Goal: Transaction & Acquisition: Obtain resource

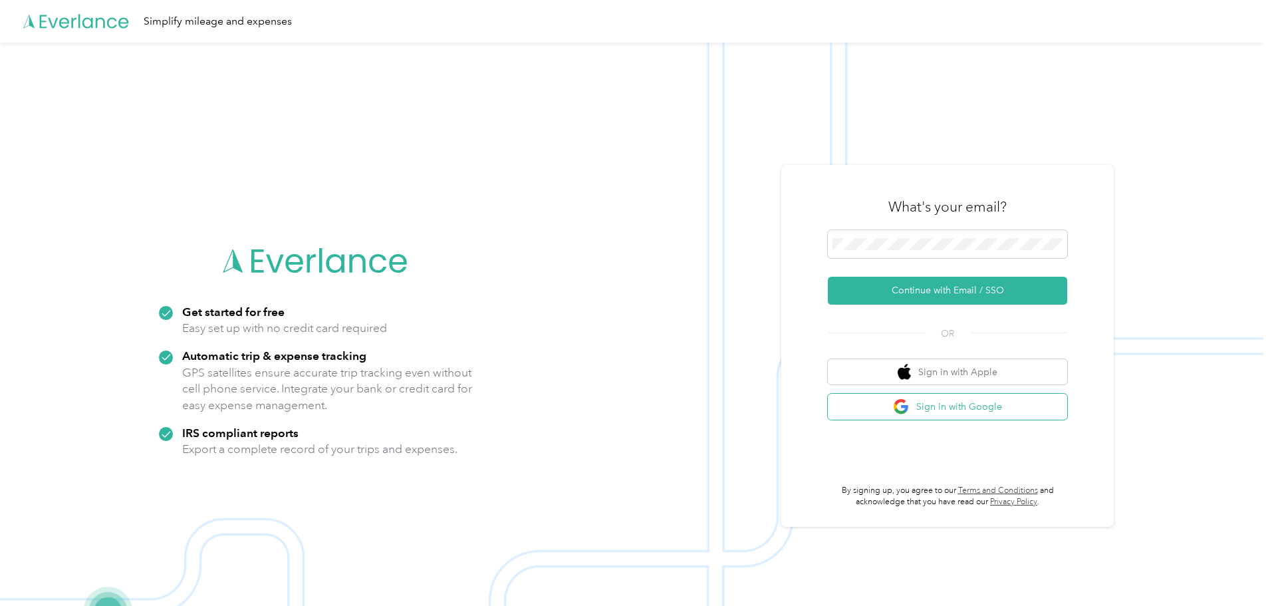
click at [961, 406] on button "Sign in with Google" at bounding box center [947, 407] width 239 height 26
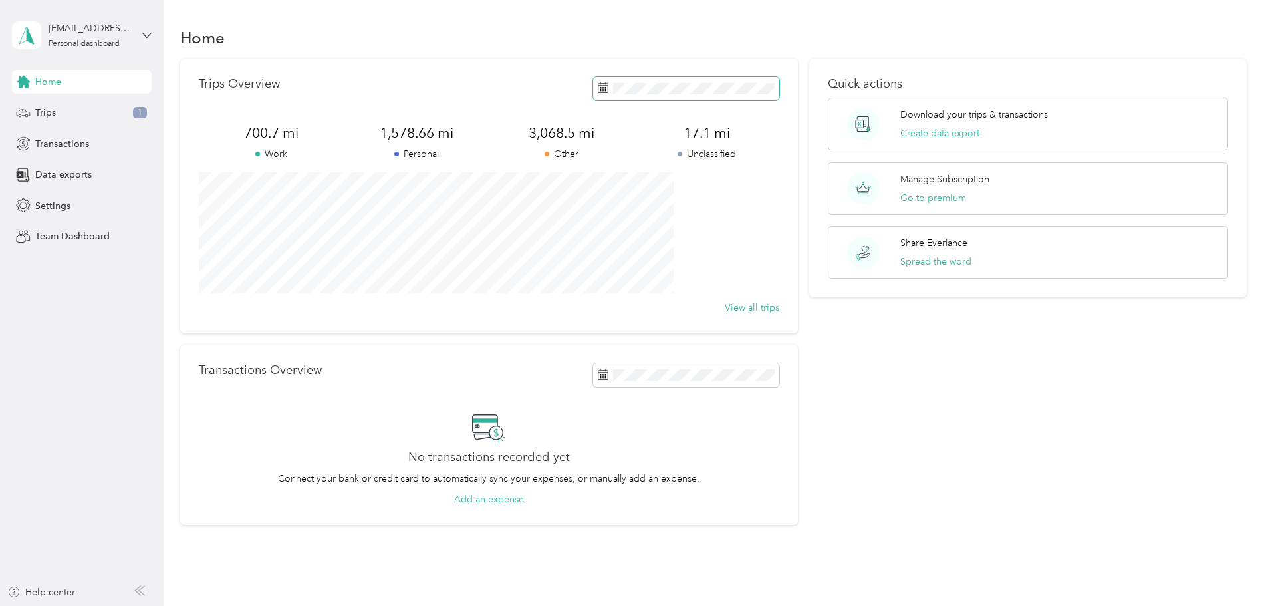
click at [598, 86] on icon at bounding box center [603, 86] width 10 height 0
click at [598, 160] on icon at bounding box center [599, 164] width 13 height 13
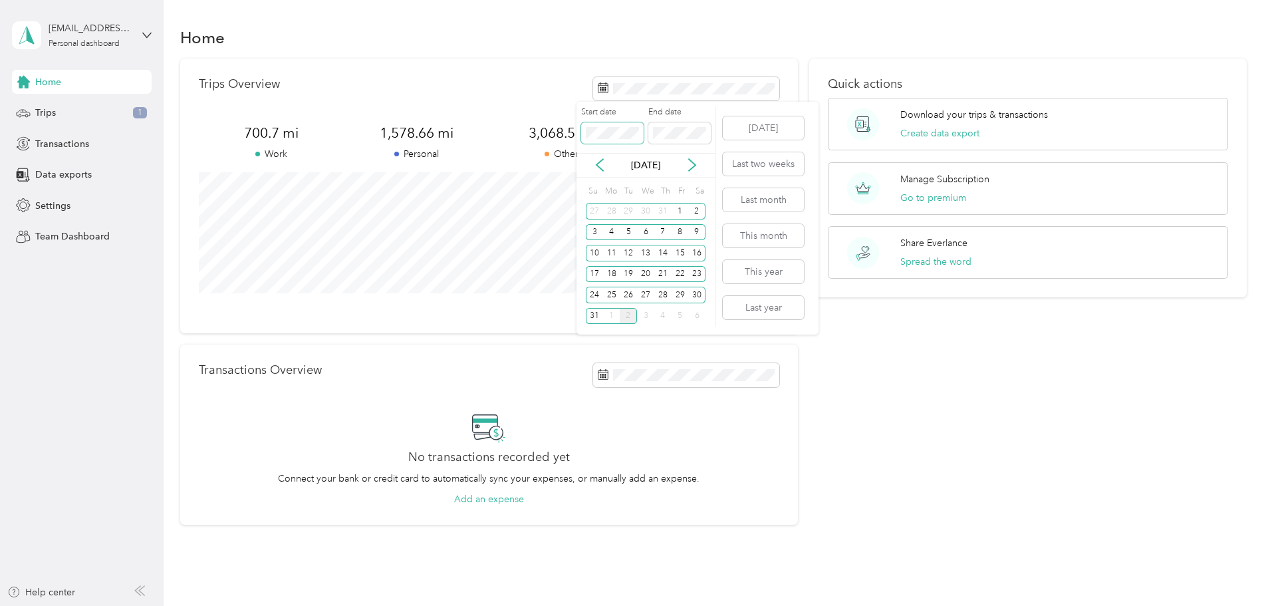
click at [465, 156] on body "sandyj9797@gmail.com Personal dashboard Home Trips 1 Transactions Data exports …" at bounding box center [631, 303] width 1263 height 606
click at [682, 210] on div "1" at bounding box center [680, 211] width 17 height 17
click at [592, 312] on div "31" at bounding box center [594, 316] width 17 height 17
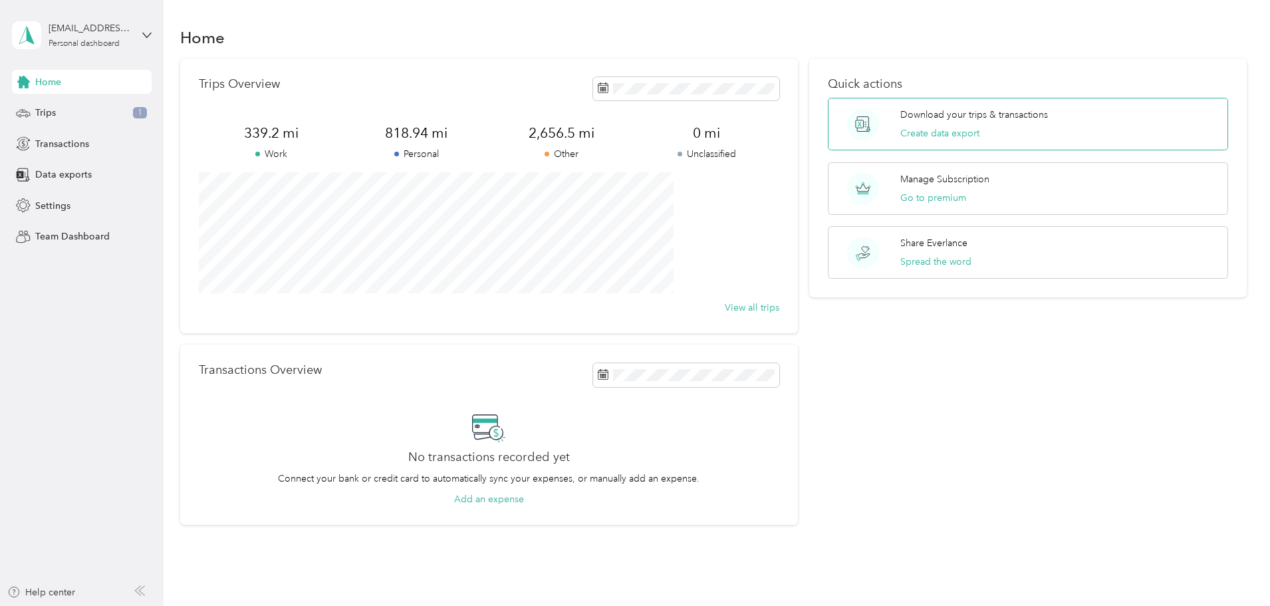
click at [916, 114] on p "Download your trips & transactions" at bounding box center [974, 115] width 148 height 14
click at [601, 186] on icon at bounding box center [599, 192] width 13 height 13
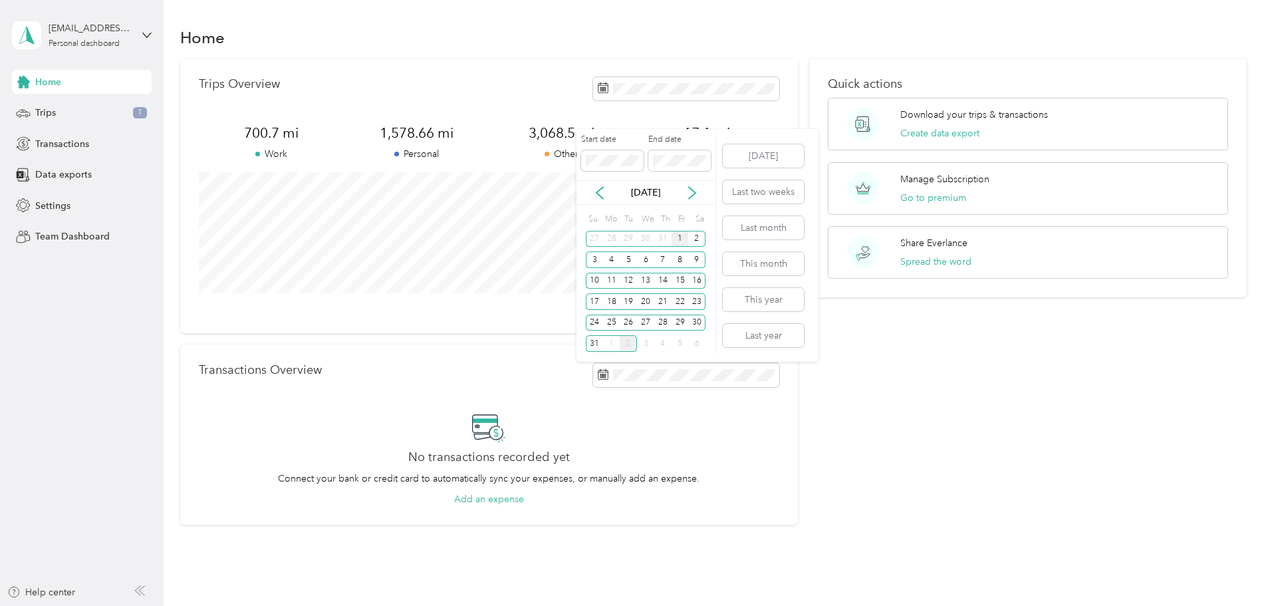
click at [680, 234] on div "1" at bounding box center [680, 239] width 17 height 17
click at [593, 340] on div "31" at bounding box center [594, 343] width 17 height 17
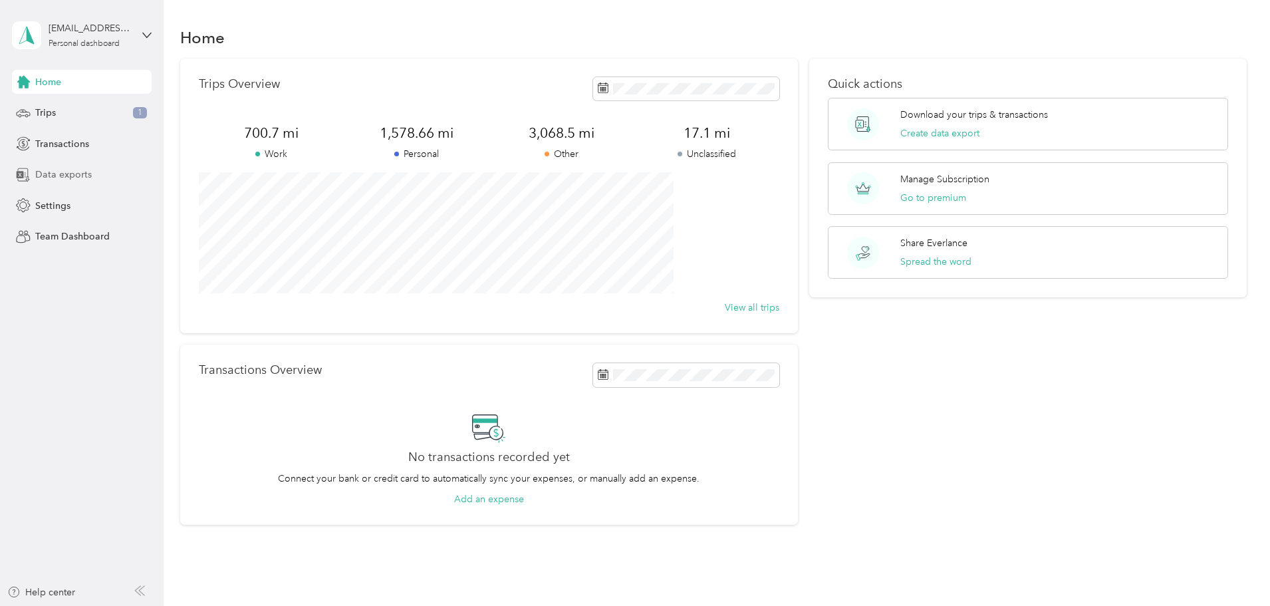
click at [71, 175] on span "Data exports" at bounding box center [63, 175] width 57 height 14
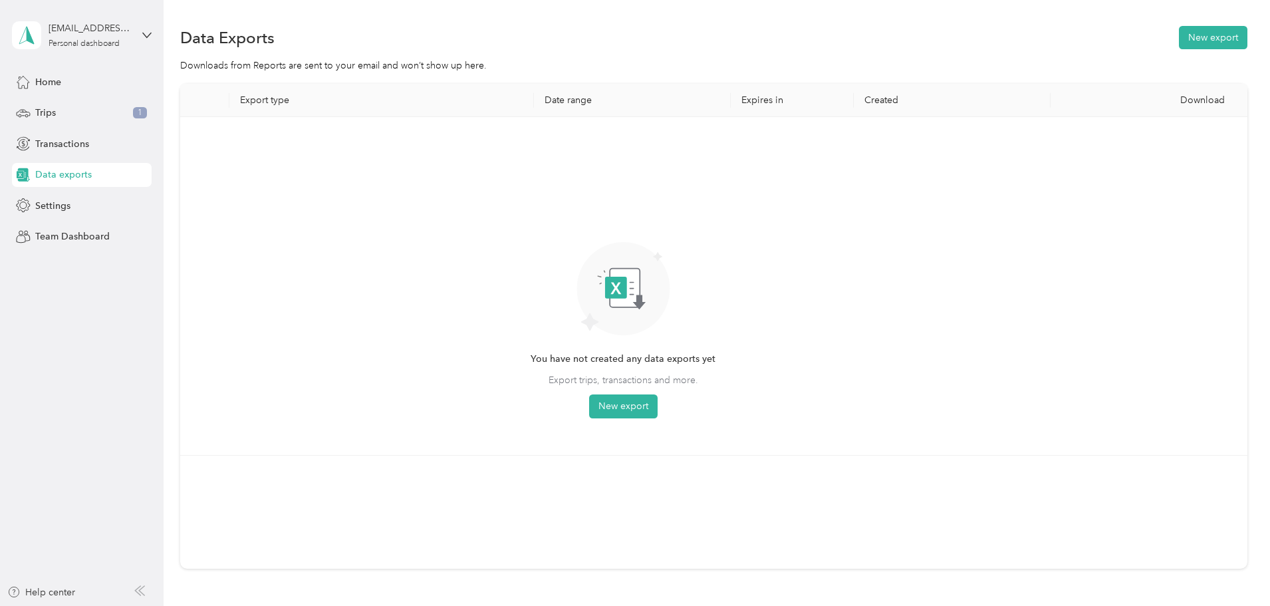
click at [343, 96] on th "Export type" at bounding box center [381, 100] width 305 height 33
click at [658, 403] on button "New export" at bounding box center [623, 406] width 68 height 24
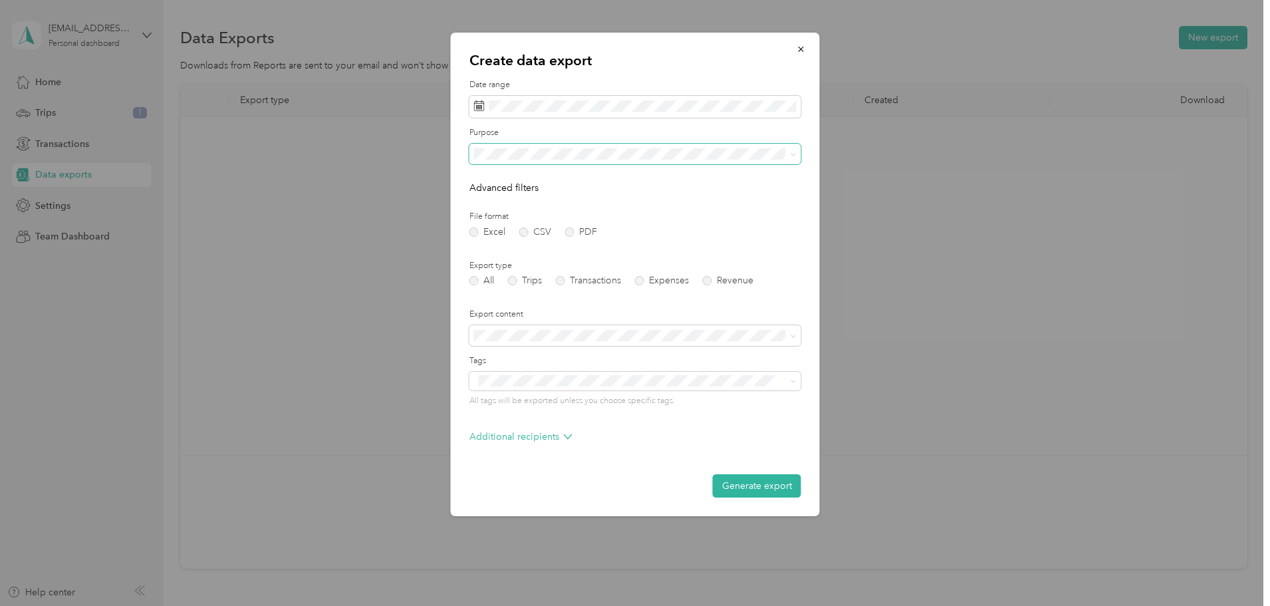
click at [795, 152] on icon at bounding box center [794, 155] width 6 height 6
click at [508, 193] on div "Work" at bounding box center [635, 200] width 313 height 14
click at [765, 484] on button "Generate export" at bounding box center [757, 485] width 88 height 23
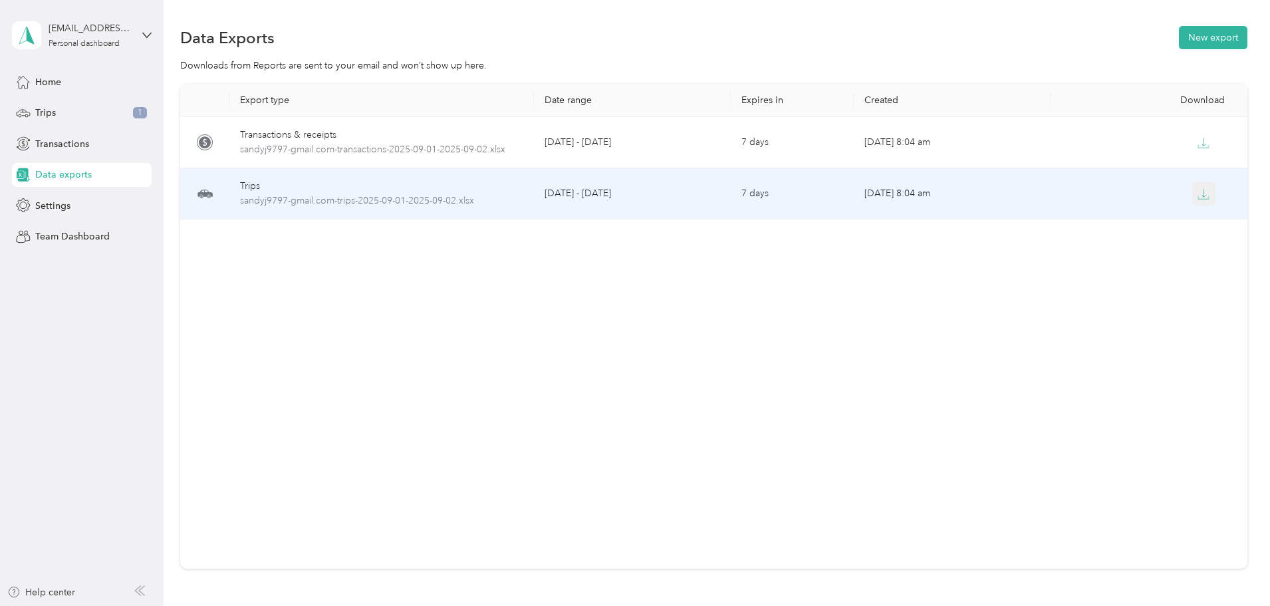
click at [1197, 194] on icon "button" at bounding box center [1203, 194] width 12 height 12
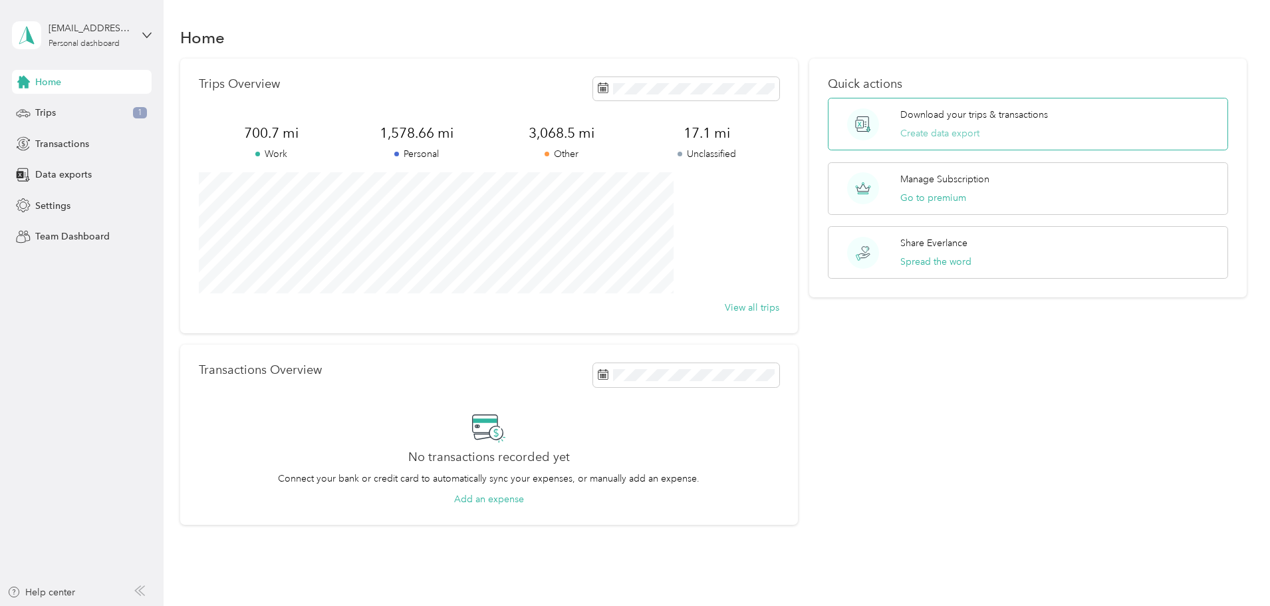
click at [907, 127] on button "Create data export" at bounding box center [939, 133] width 79 height 14
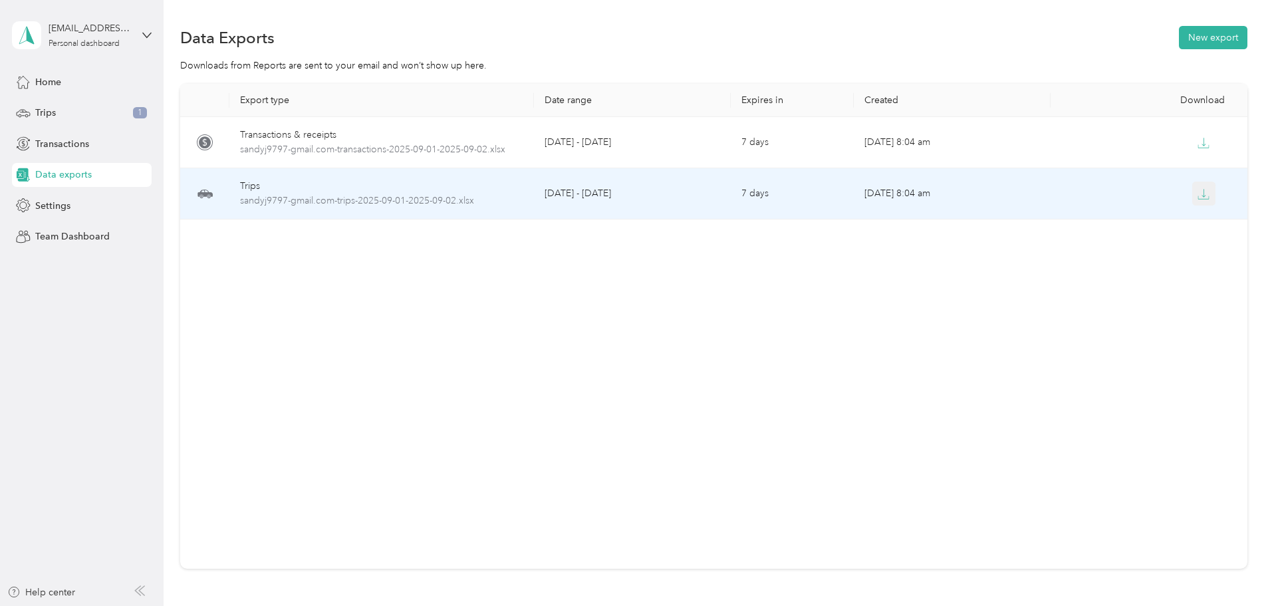
click at [1197, 189] on icon "button" at bounding box center [1203, 194] width 12 height 12
click at [476, 197] on span "sandyj9797-gmail.com-trips-2025-09-01-2025-09-02.xlsx" at bounding box center [381, 200] width 283 height 15
click at [890, 193] on td "[DATE] 8:04 am" at bounding box center [952, 193] width 197 height 51
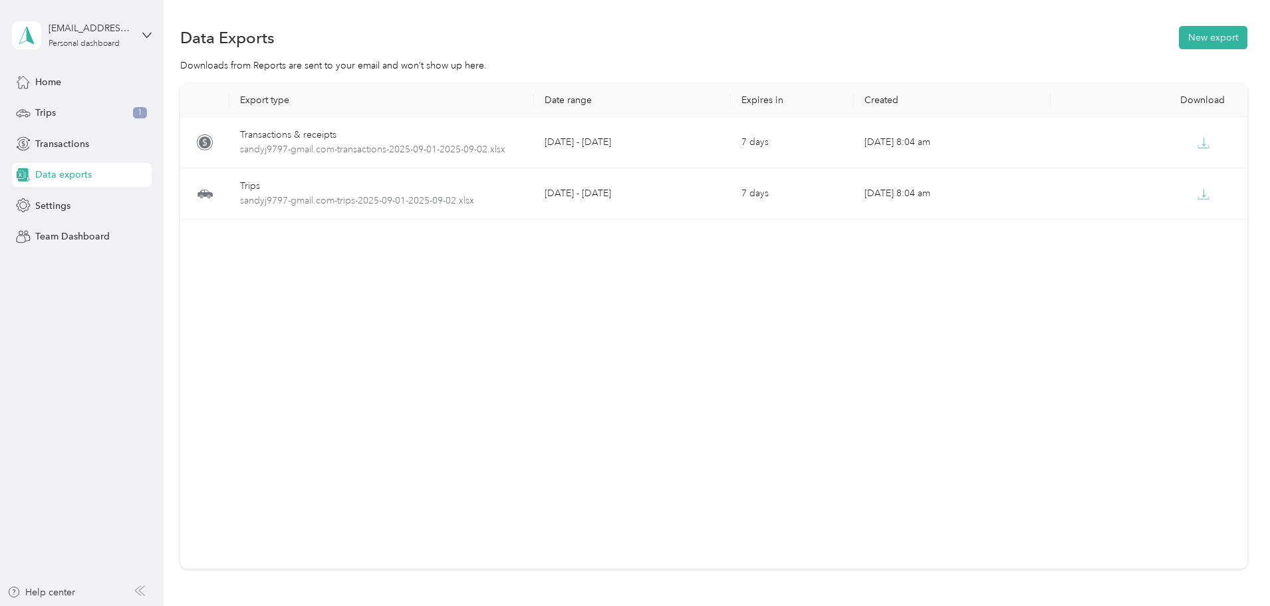
click at [61, 172] on span "Data exports" at bounding box center [63, 175] width 57 height 14
click at [45, 113] on span "Trips" at bounding box center [45, 113] width 21 height 14
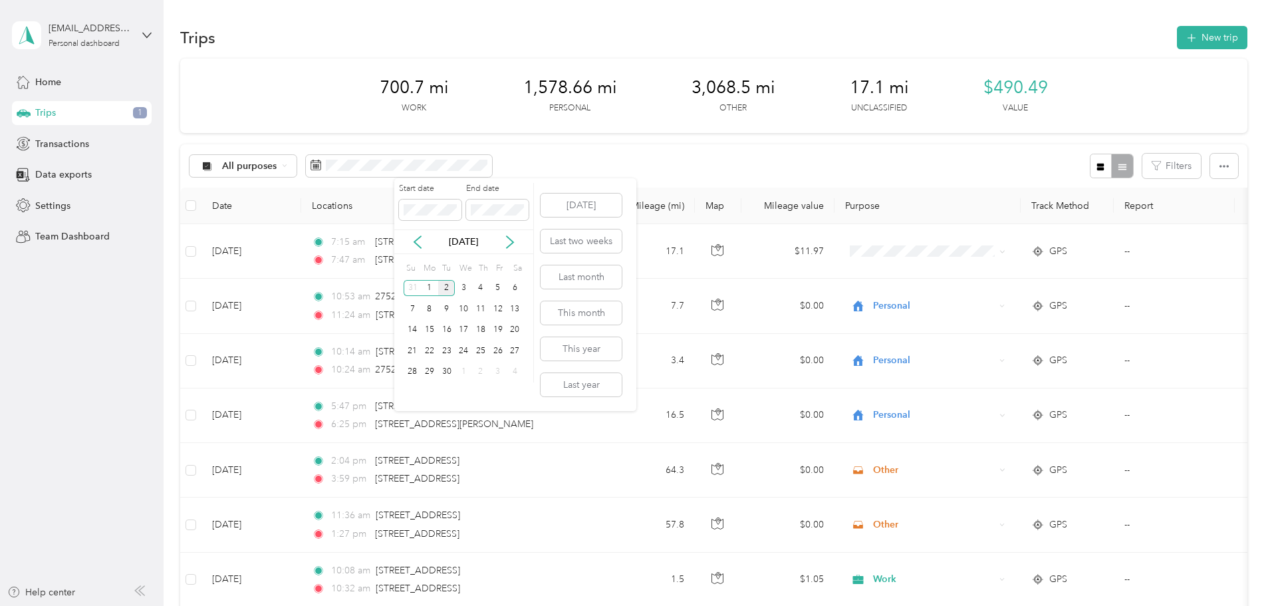
click at [416, 233] on div "[DATE]" at bounding box center [463, 241] width 139 height 25
click at [418, 235] on icon at bounding box center [417, 241] width 13 height 13
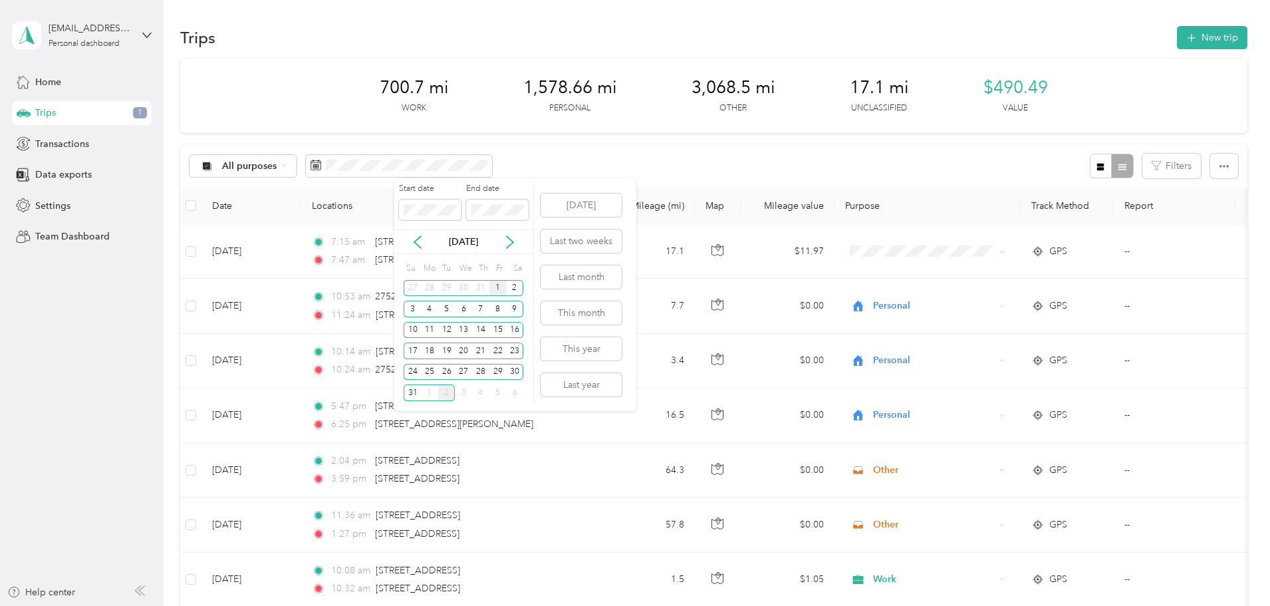
click at [499, 283] on div "1" at bounding box center [497, 288] width 17 height 17
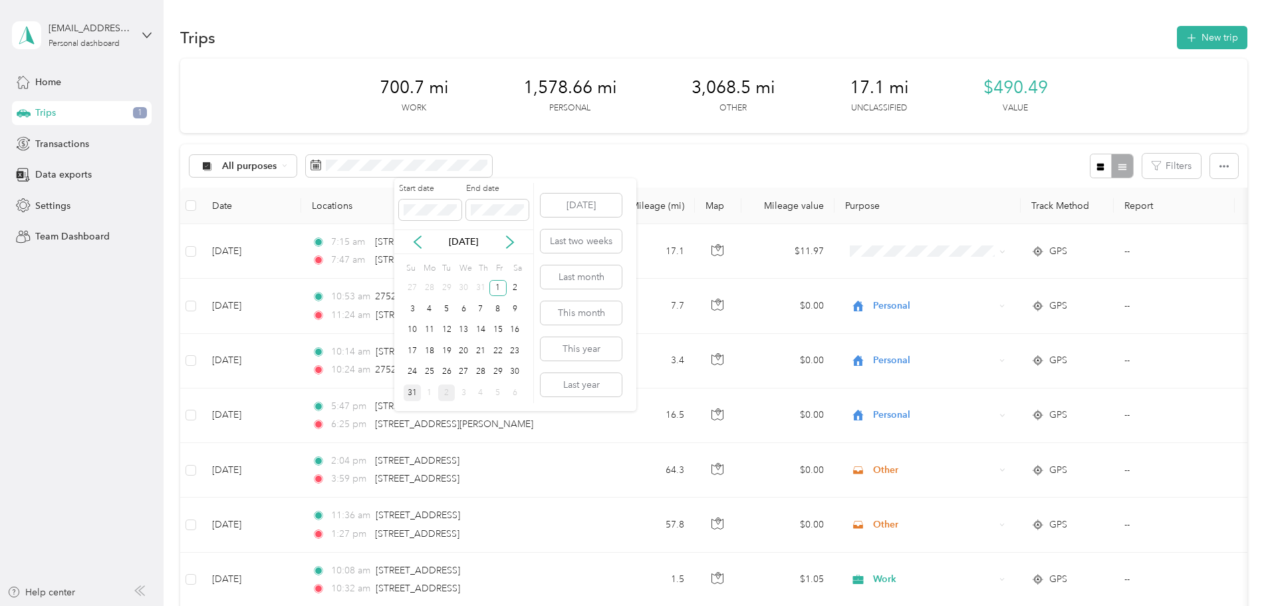
click at [414, 390] on div "31" at bounding box center [412, 392] width 17 height 17
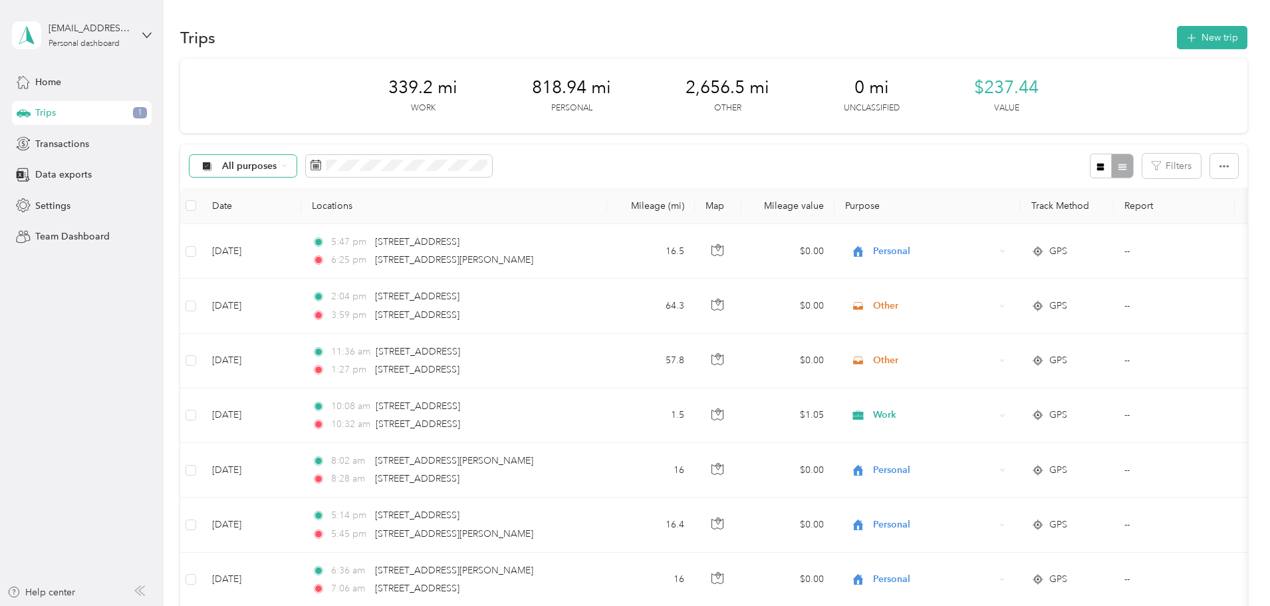
click at [277, 166] on span "All purposes" at bounding box center [249, 166] width 55 height 9
click at [320, 235] on span "Work" at bounding box center [343, 230] width 64 height 14
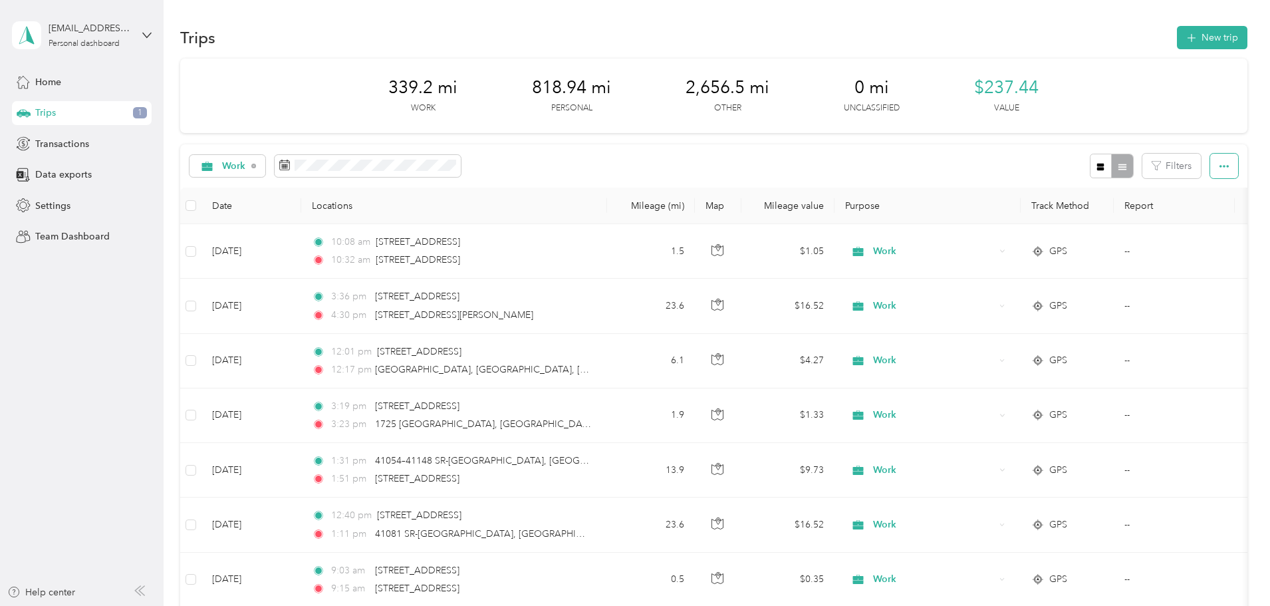
click at [1219, 162] on icon "button" at bounding box center [1223, 166] width 9 height 9
click at [1109, 209] on span "Export" at bounding box center [1113, 214] width 28 height 11
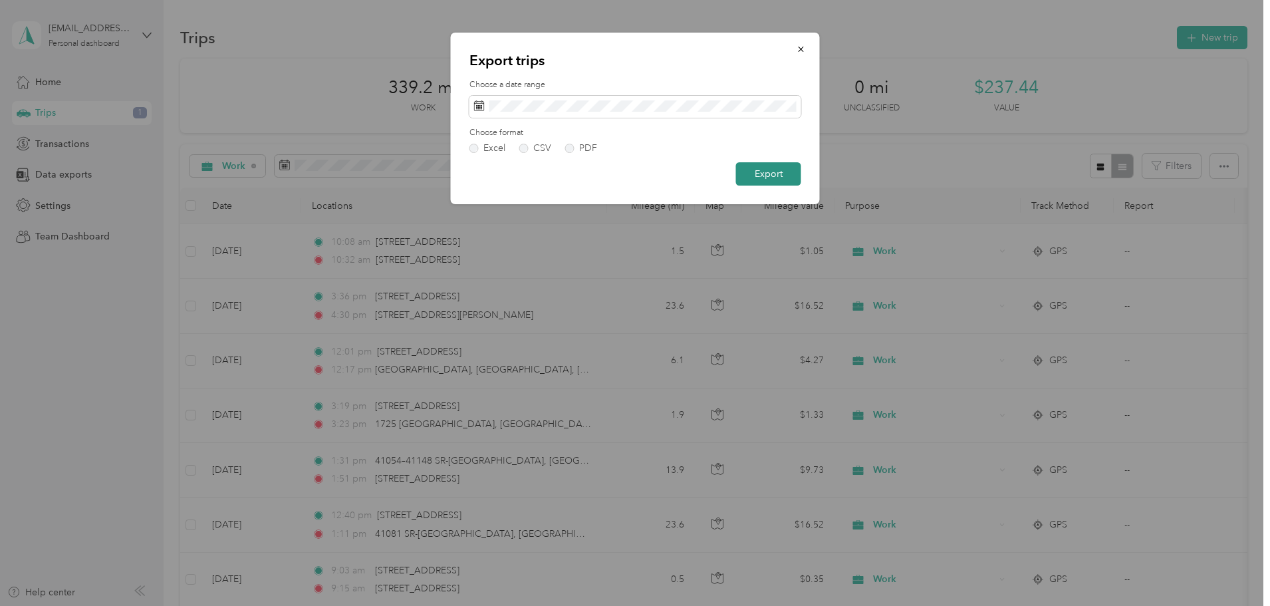
click at [765, 166] on button "Export" at bounding box center [768, 173] width 65 height 23
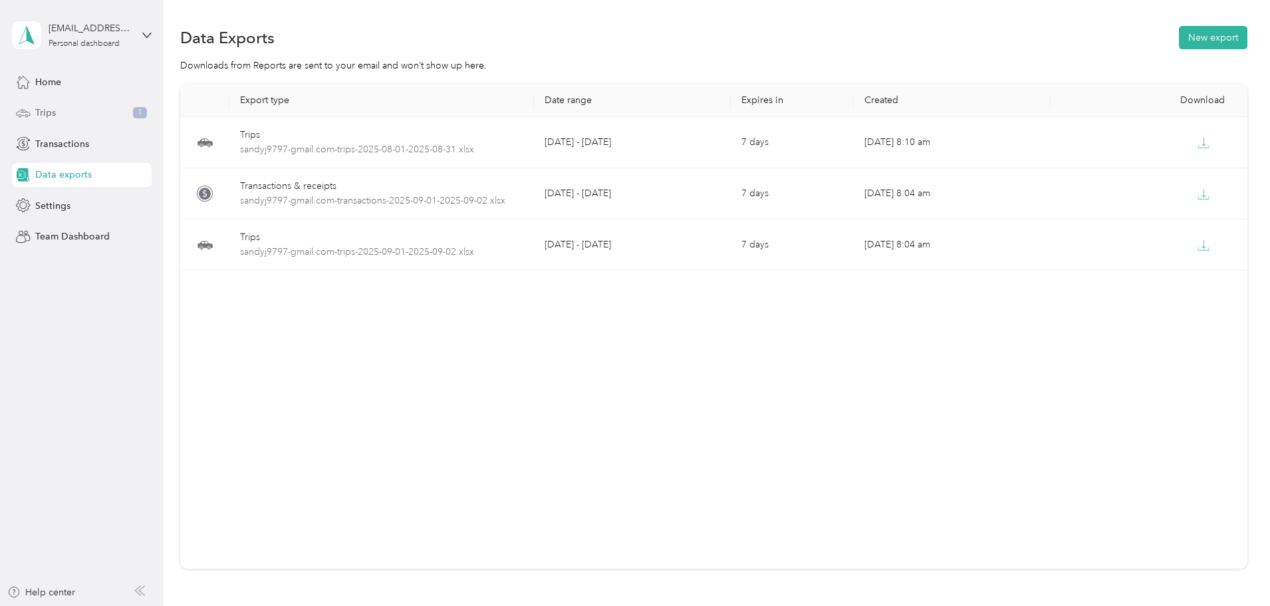
click at [52, 108] on span "Trips" at bounding box center [45, 113] width 21 height 14
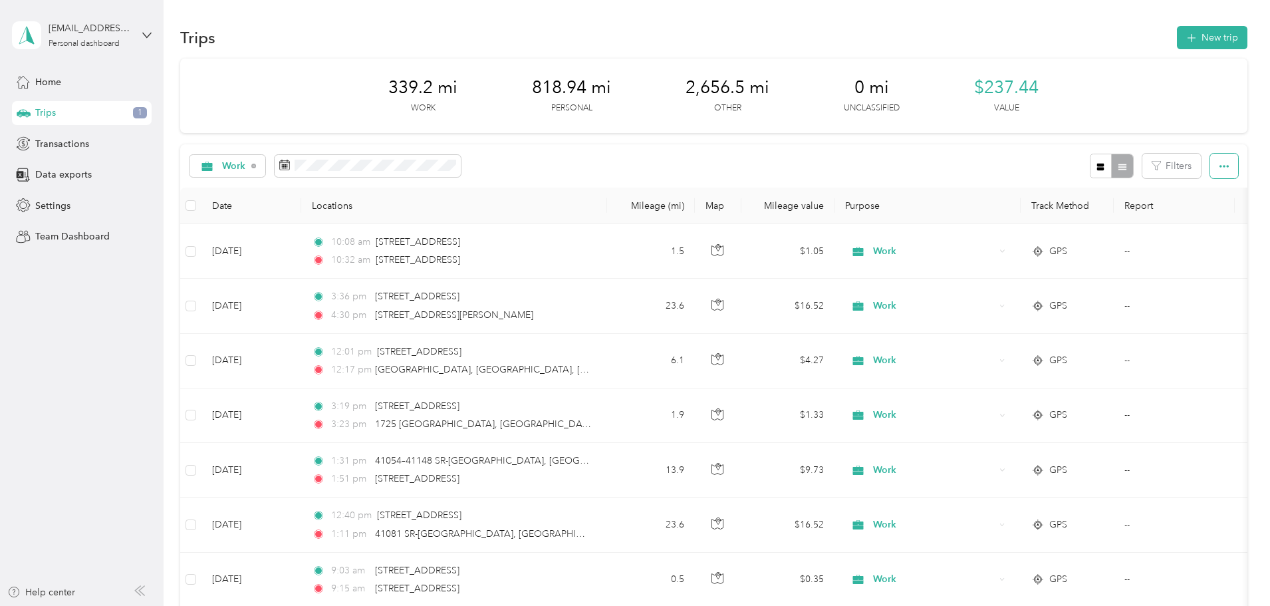
click at [1210, 160] on button "button" at bounding box center [1224, 166] width 28 height 25
click at [1117, 187] on span "Select all" at bounding box center [1117, 191] width 37 height 11
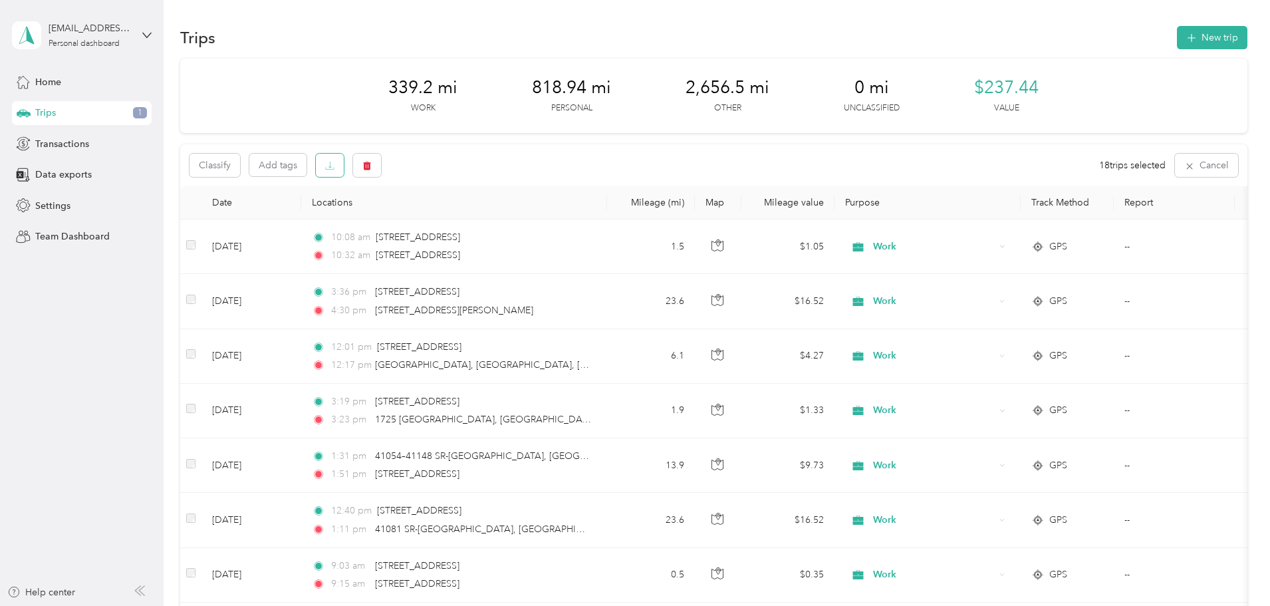
click at [334, 164] on icon "button" at bounding box center [329, 165] width 9 height 9
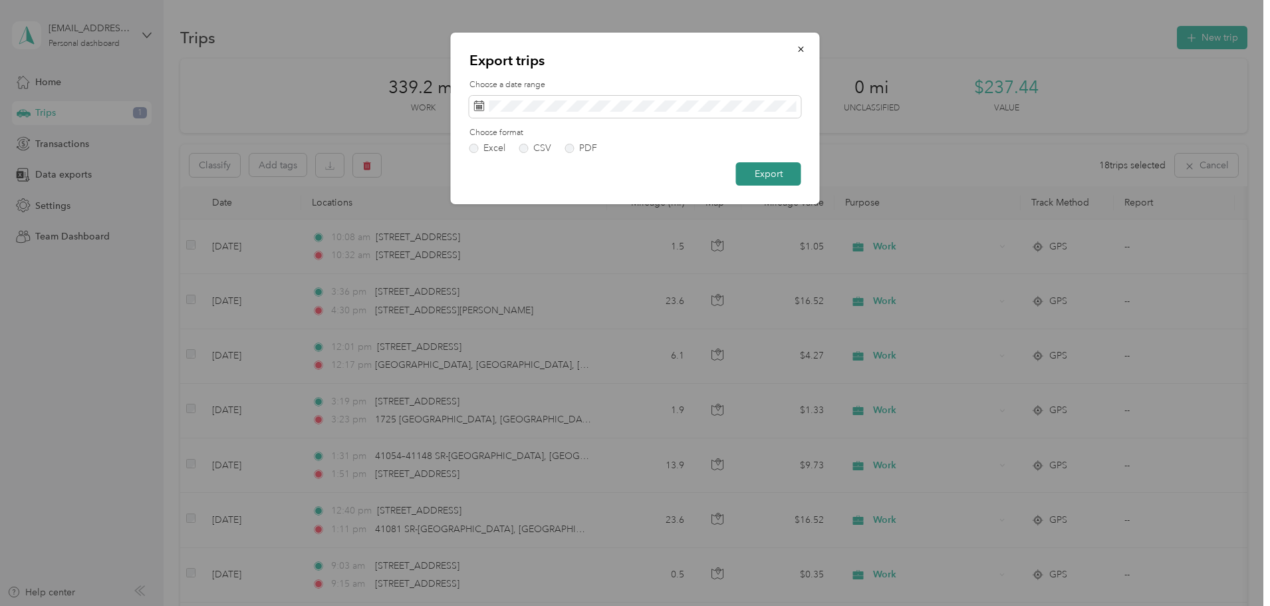
click at [769, 170] on button "Export" at bounding box center [768, 173] width 65 height 23
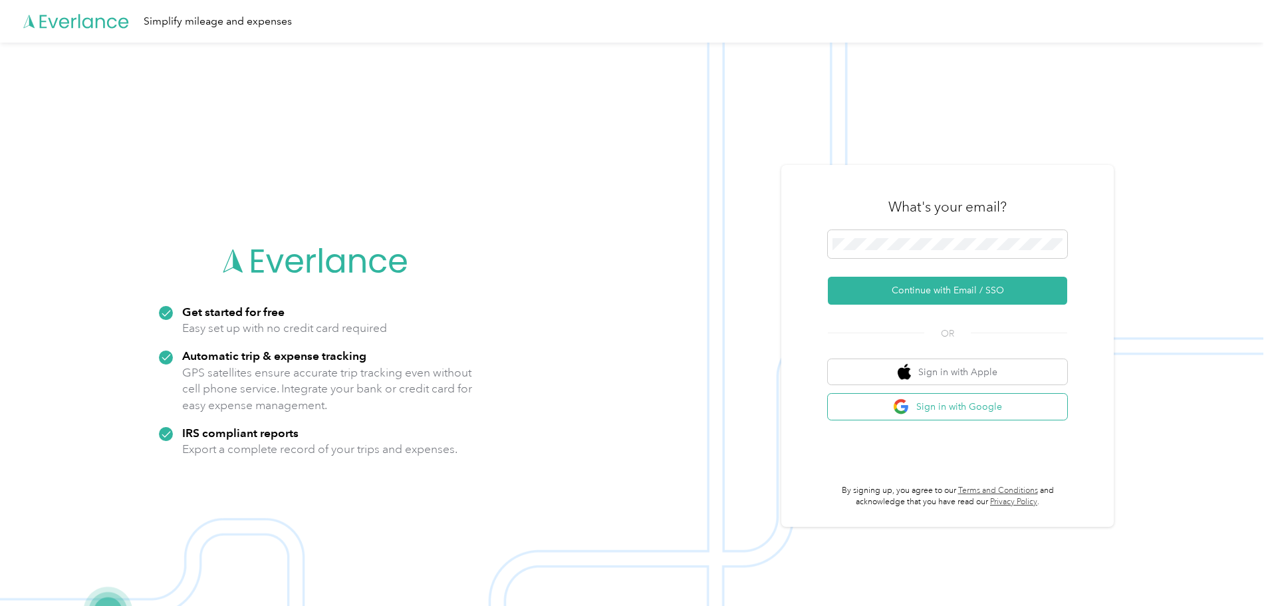
click at [953, 404] on button "Sign in with Google" at bounding box center [947, 407] width 239 height 26
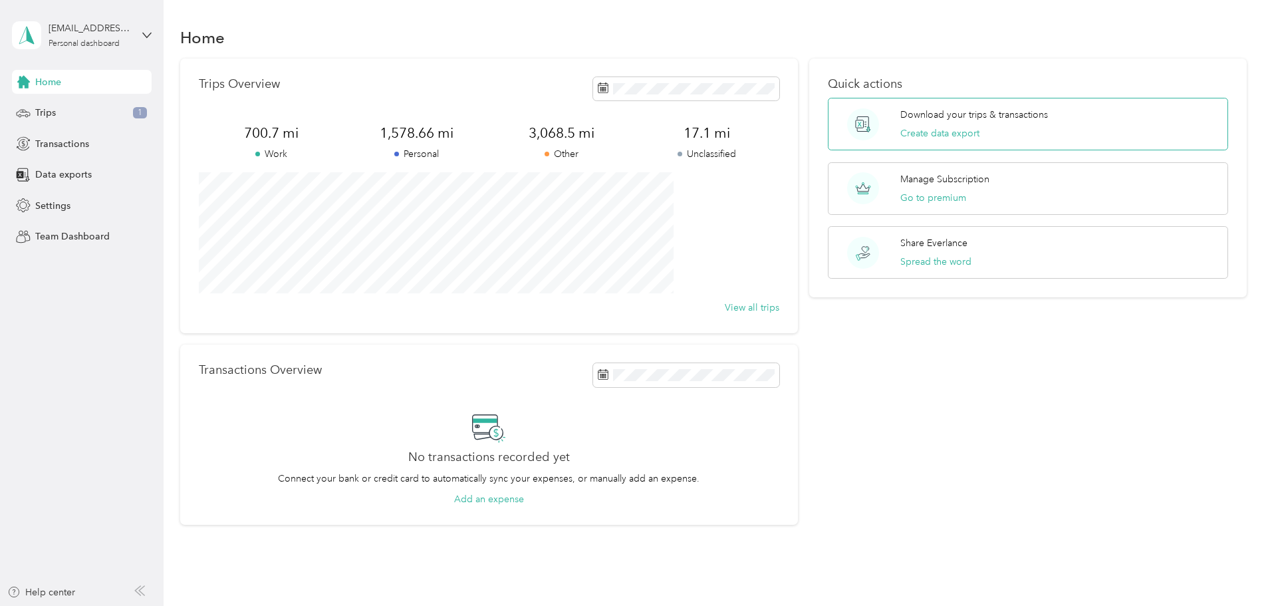
click at [900, 126] on div "Download your trips & transactions Create data export" at bounding box center [974, 124] width 148 height 33
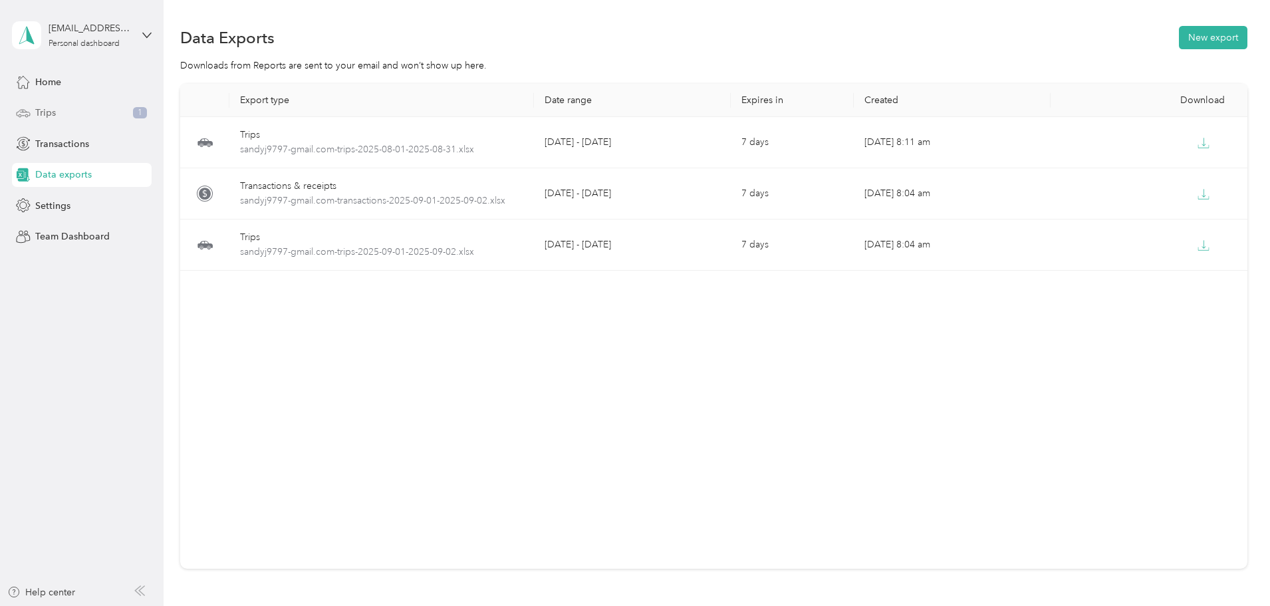
click at [47, 110] on span "Trips" at bounding box center [45, 113] width 21 height 14
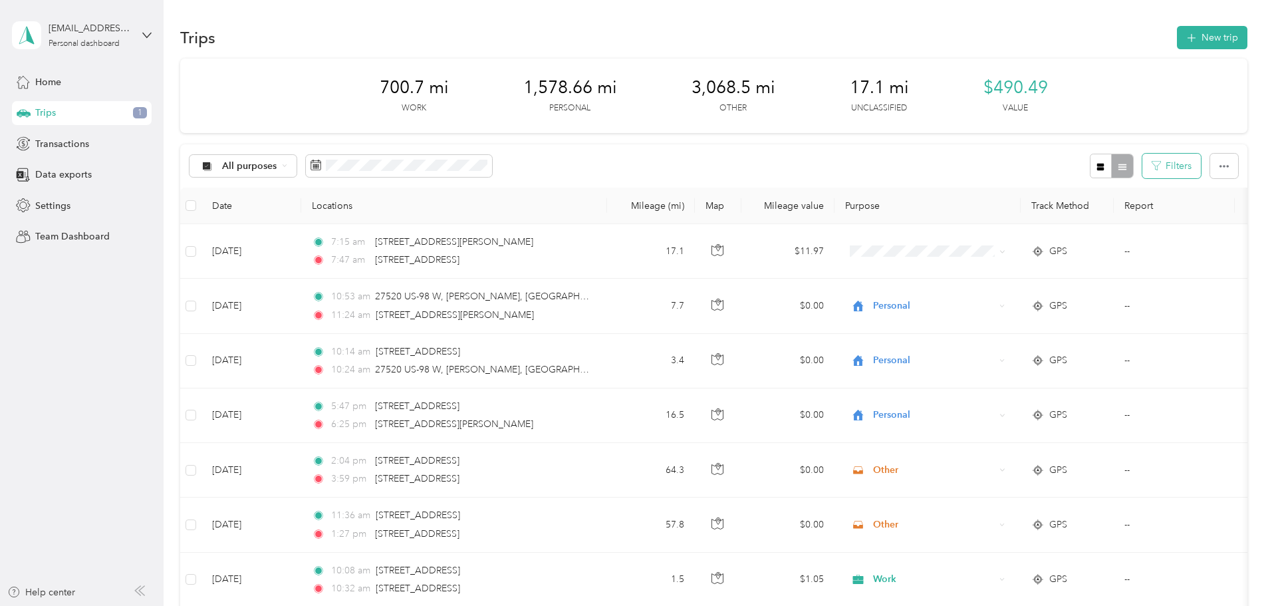
click at [1142, 162] on button "Filters" at bounding box center [1171, 166] width 59 height 25
click at [1090, 161] on div at bounding box center [1111, 166] width 43 height 25
click at [1096, 162] on icon "button" at bounding box center [1100, 166] width 9 height 9
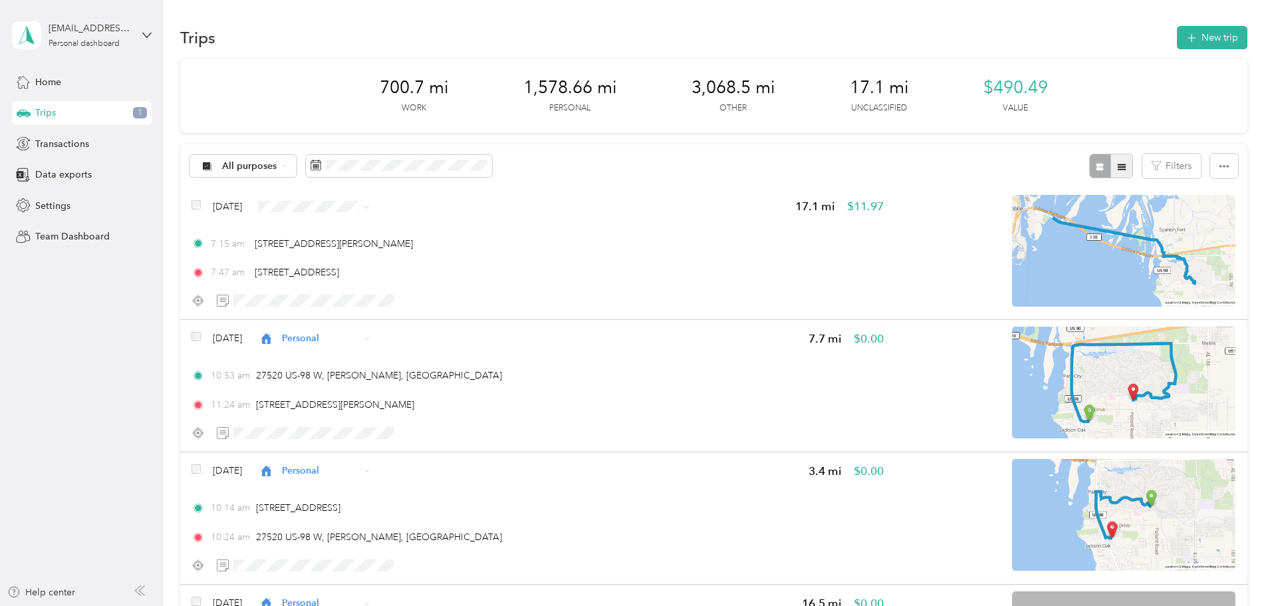
click at [1117, 162] on icon "button" at bounding box center [1121, 166] width 9 height 9
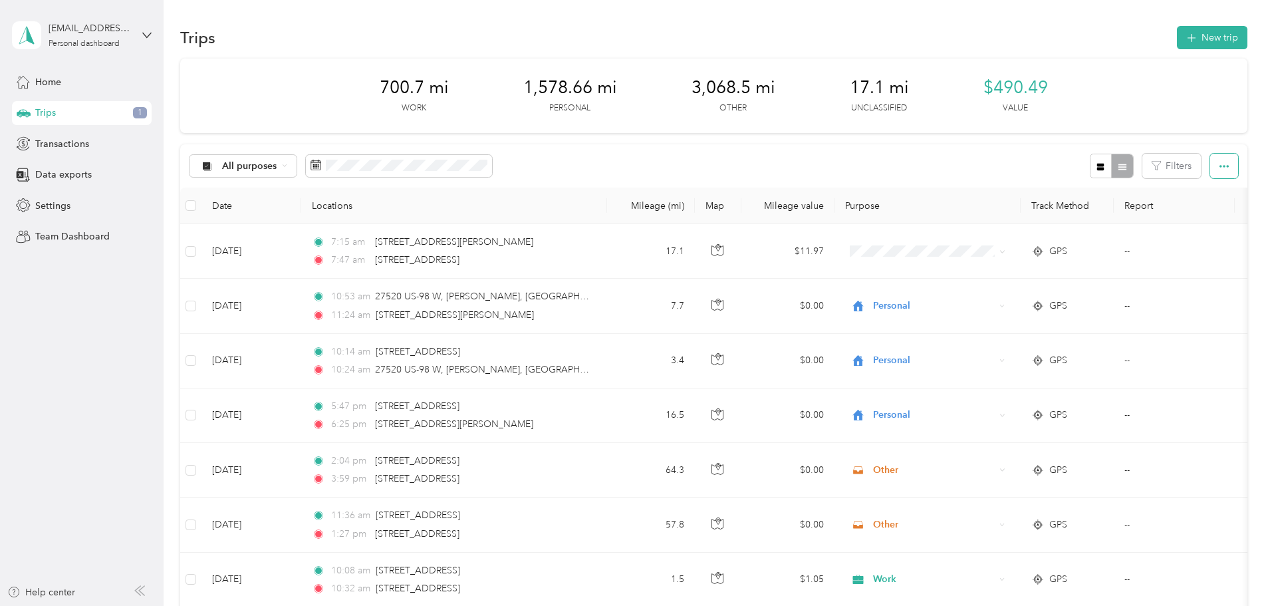
click at [1219, 163] on icon "button" at bounding box center [1223, 166] width 9 height 9
click at [297, 161] on div "All purposes" at bounding box center [243, 166] width 108 height 23
click at [312, 233] on span "Work" at bounding box center [343, 235] width 64 height 14
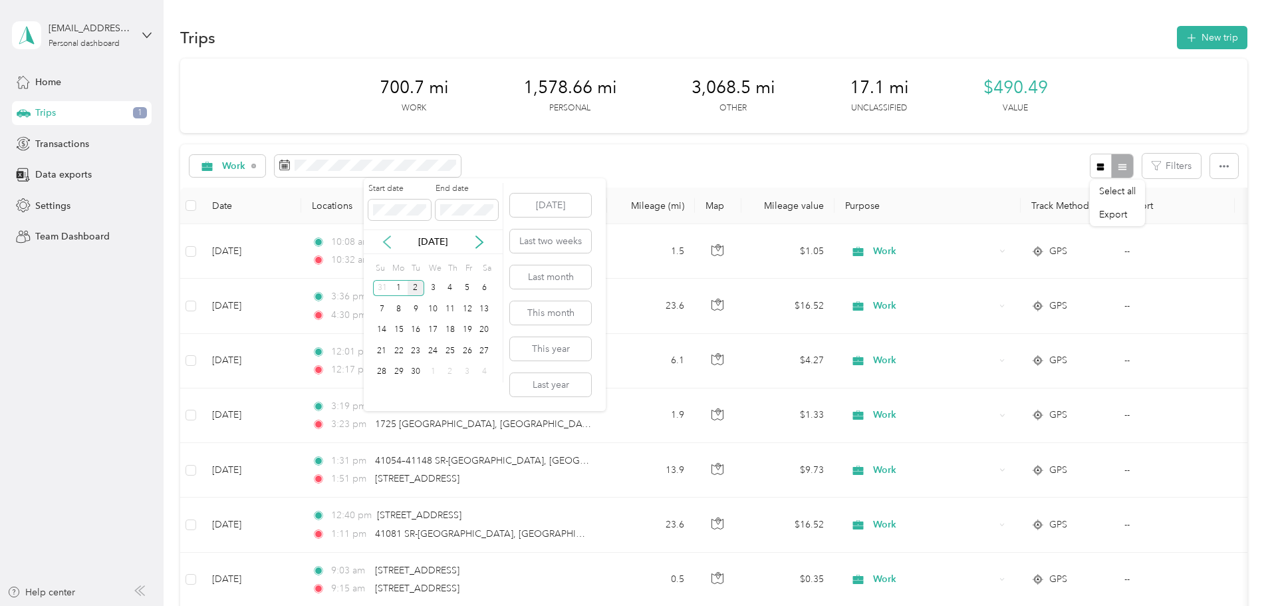
click at [384, 238] on icon at bounding box center [386, 241] width 13 height 13
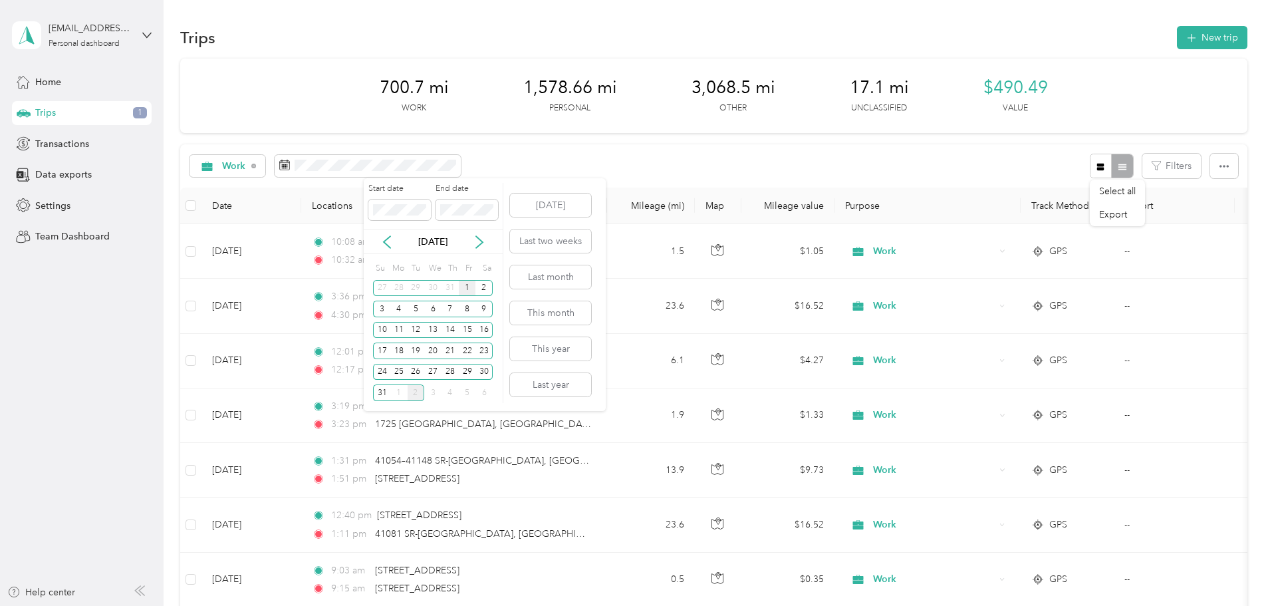
click at [468, 285] on div "1" at bounding box center [467, 288] width 17 height 17
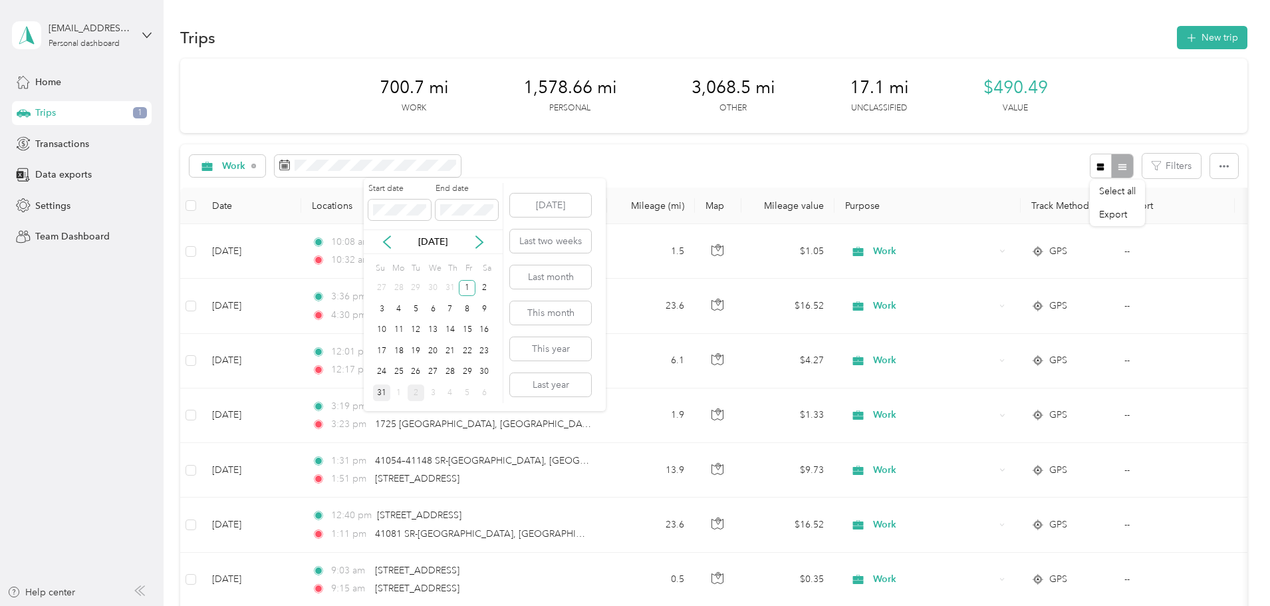
click at [380, 388] on div "31" at bounding box center [381, 392] width 17 height 17
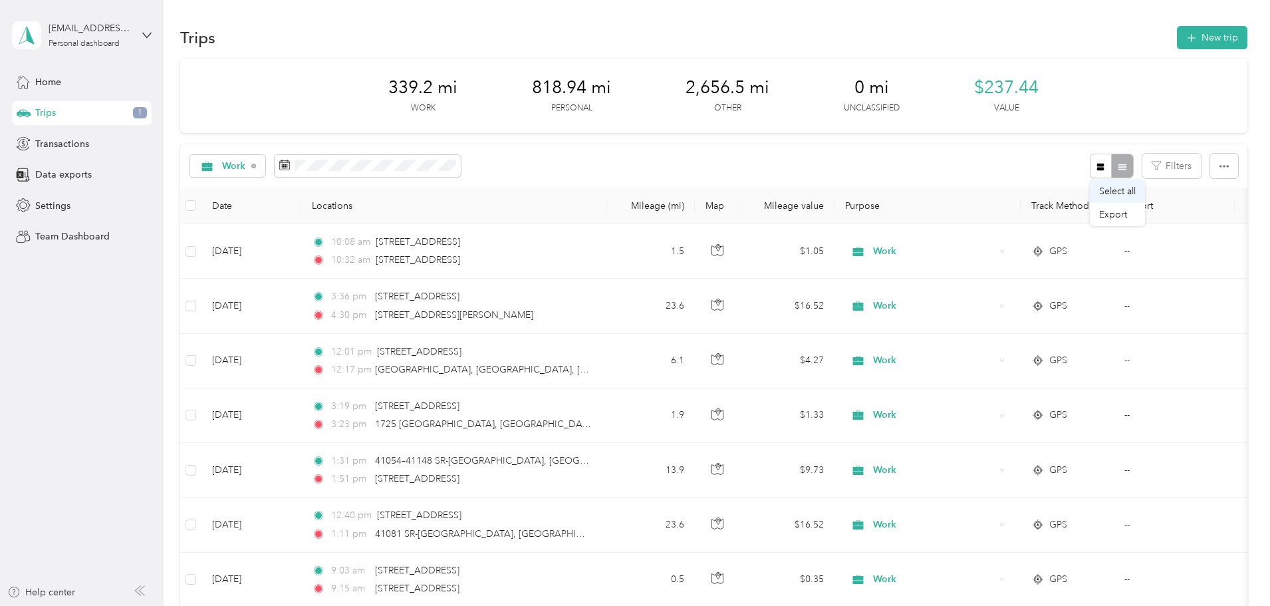
click at [1117, 191] on span "Select all" at bounding box center [1117, 191] width 37 height 11
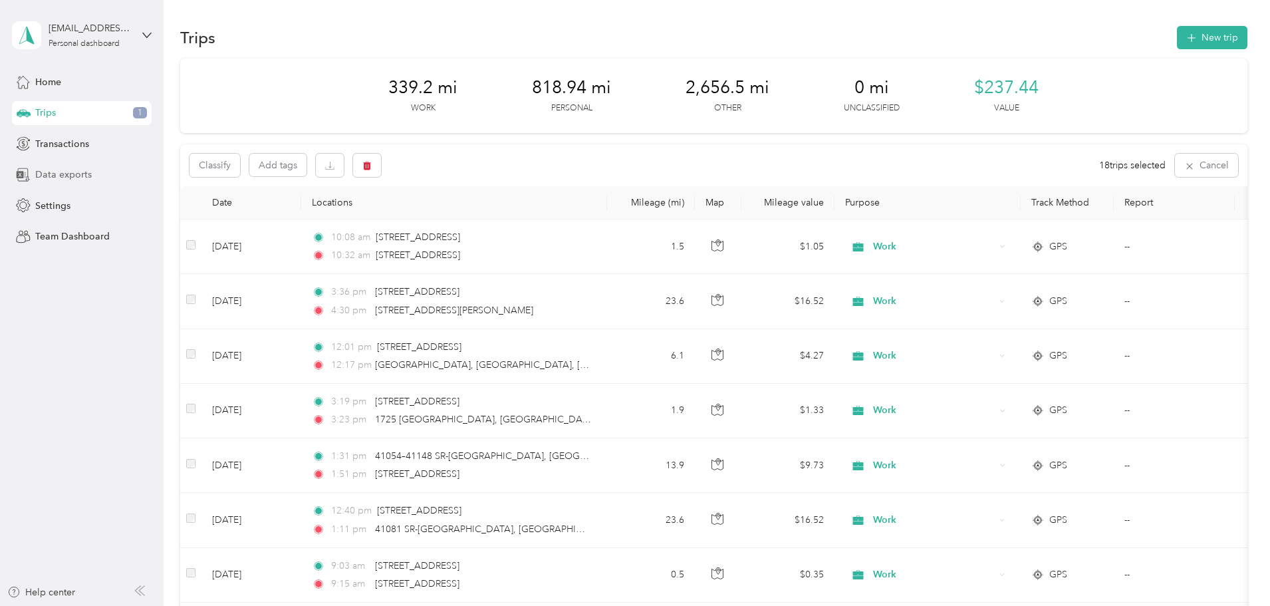
click at [72, 174] on span "Data exports" at bounding box center [63, 175] width 57 height 14
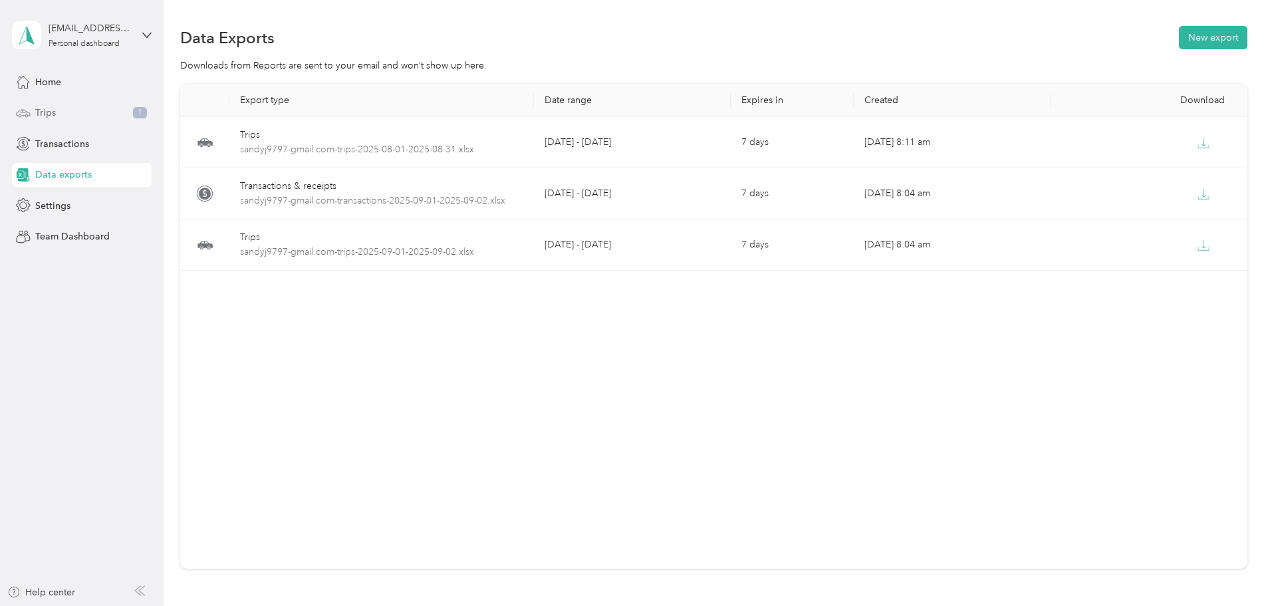
click at [55, 110] on span "Trips" at bounding box center [45, 113] width 21 height 14
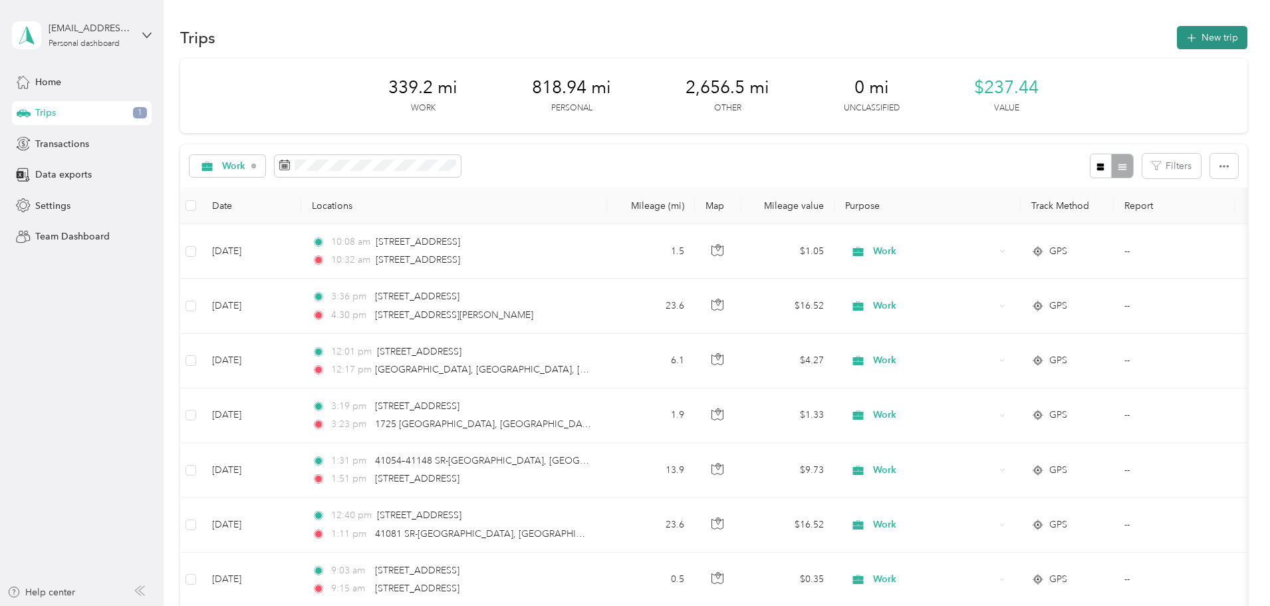
click at [1177, 31] on button "New trip" at bounding box center [1212, 37] width 70 height 23
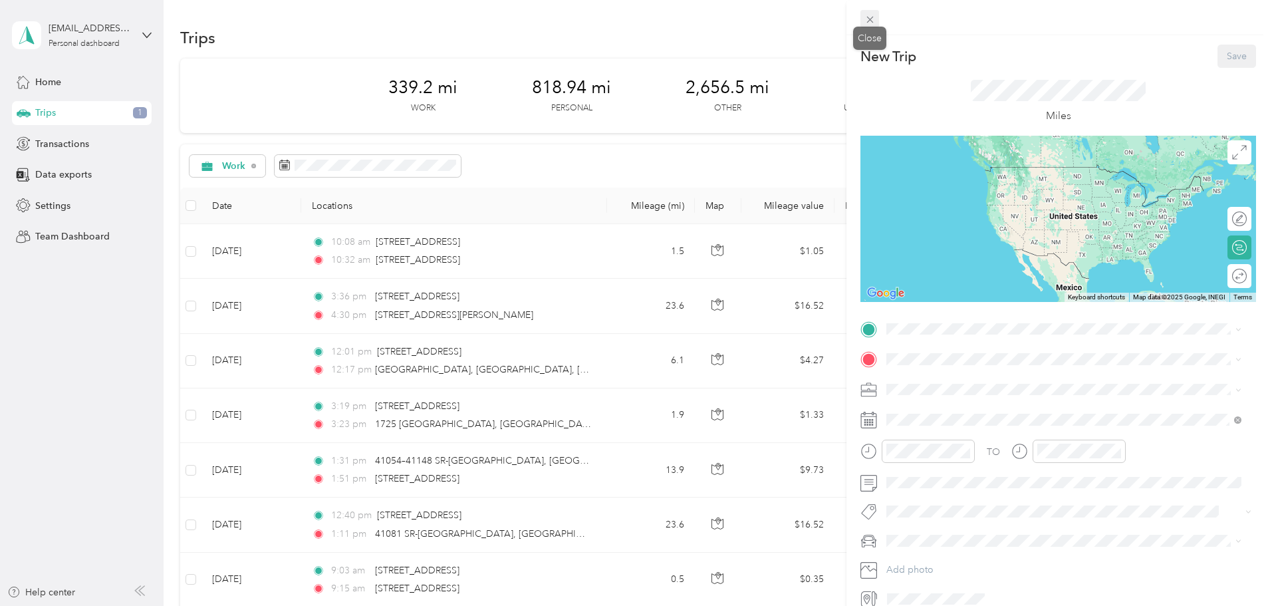
click at [871, 14] on icon at bounding box center [869, 19] width 11 height 11
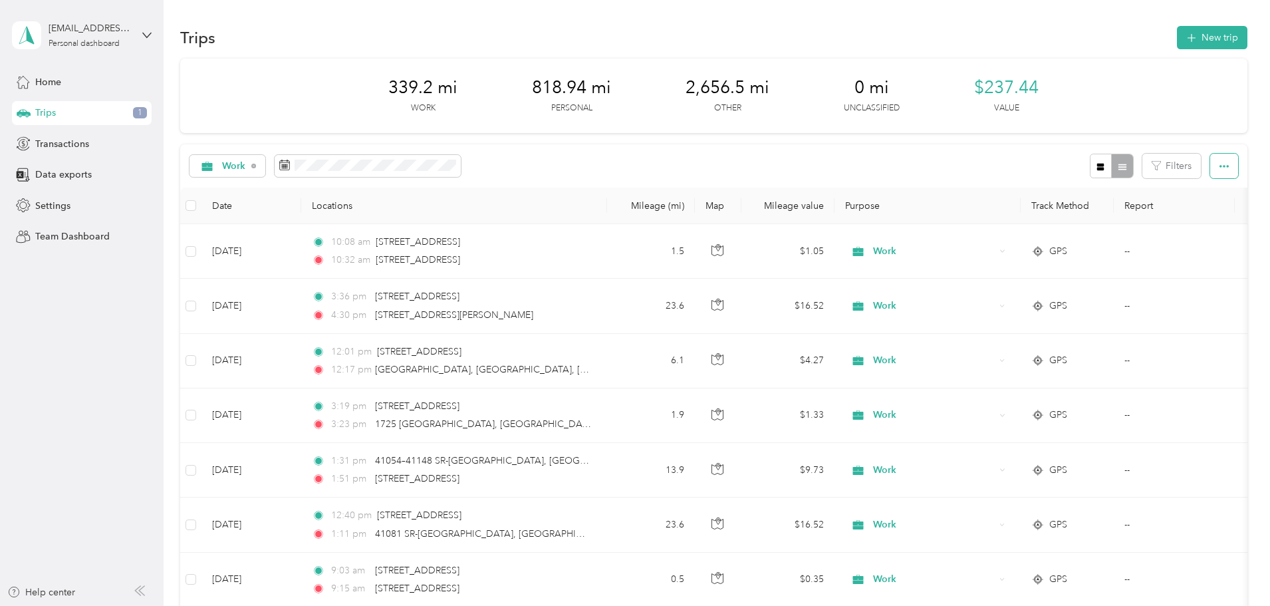
click at [1219, 163] on icon "button" at bounding box center [1223, 166] width 9 height 9
click at [1118, 187] on span "Select all" at bounding box center [1117, 191] width 37 height 11
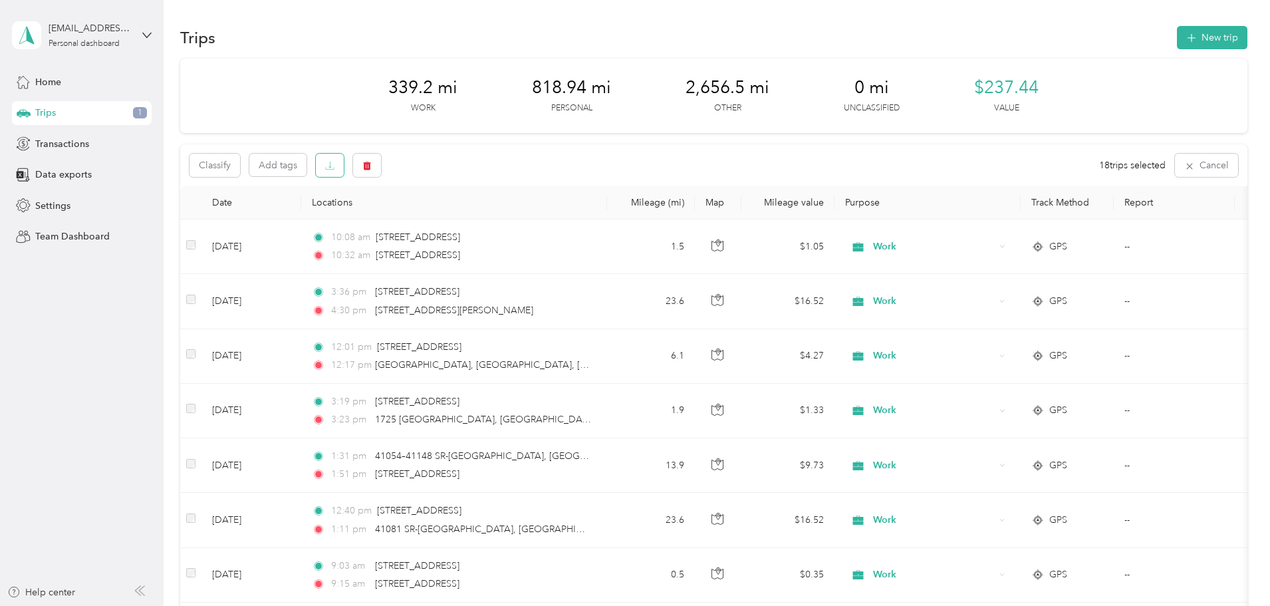
click at [344, 158] on button "button" at bounding box center [330, 165] width 28 height 23
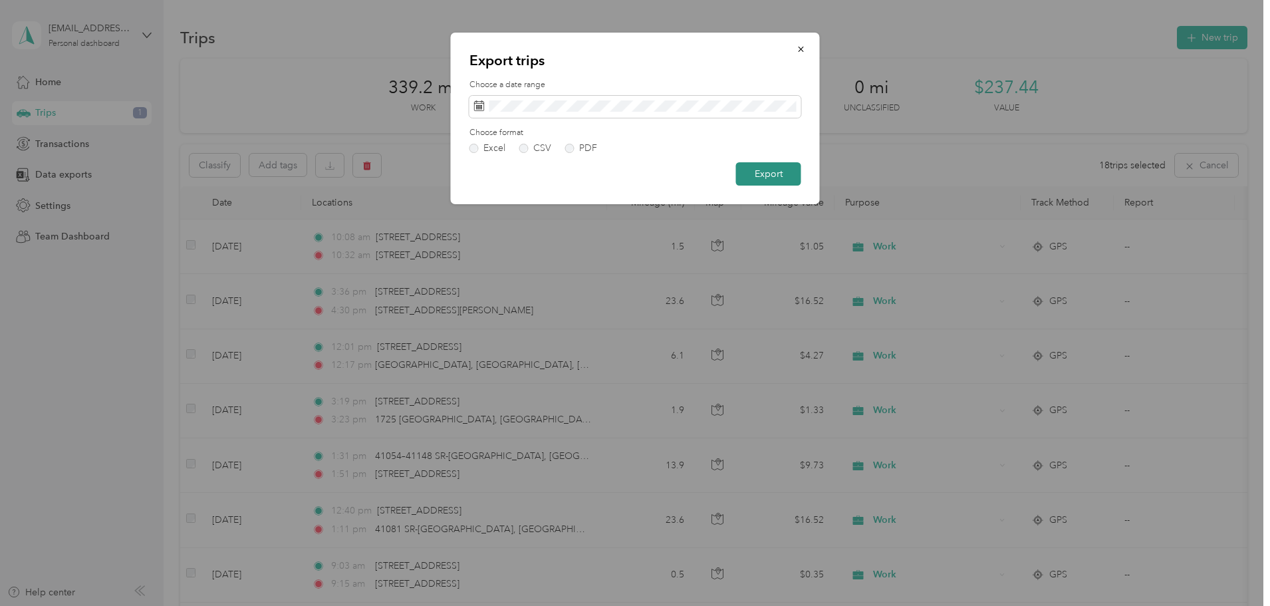
click at [766, 168] on button "Export" at bounding box center [768, 173] width 65 height 23
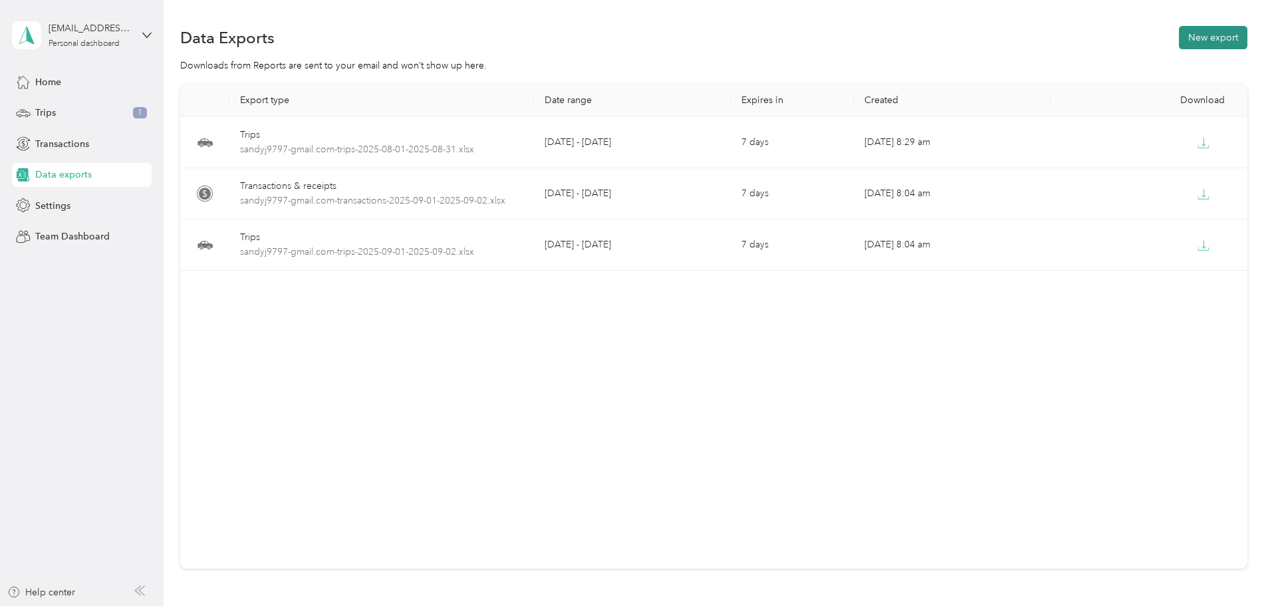
click at [1179, 29] on button "New export" at bounding box center [1213, 37] width 68 height 23
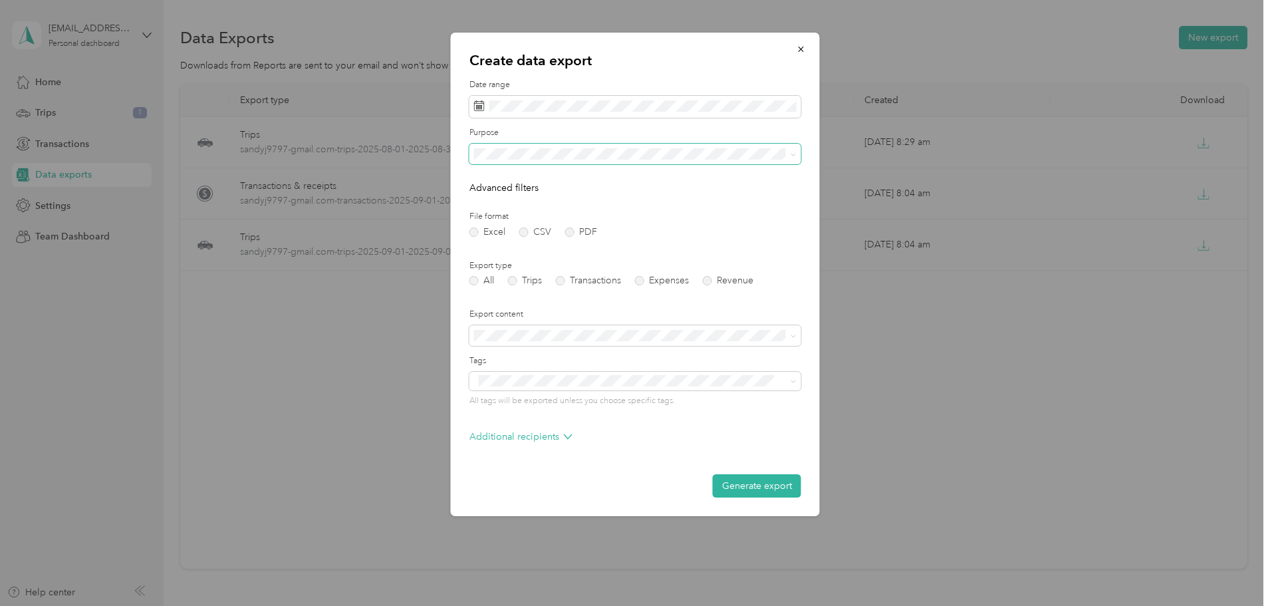
click at [795, 148] on span at bounding box center [794, 153] width 6 height 11
click at [791, 152] on icon at bounding box center [794, 155] width 6 height 6
click at [488, 199] on span "Work" at bounding box center [490, 192] width 23 height 11
click at [495, 180] on icon at bounding box center [492, 182] width 13 height 13
click at [572, 227] on div "1" at bounding box center [572, 229] width 17 height 17
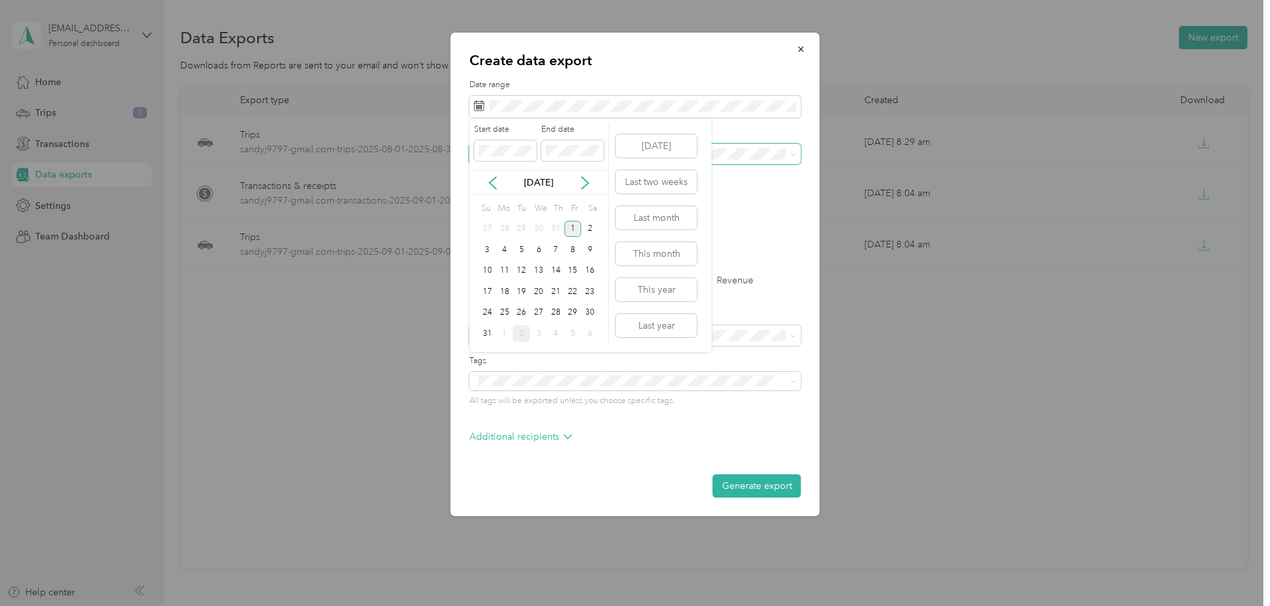
click at [573, 226] on div "1" at bounding box center [572, 229] width 17 height 17
click at [485, 328] on div "31" at bounding box center [487, 333] width 17 height 17
click at [489, 334] on div "31" at bounding box center [487, 333] width 17 height 17
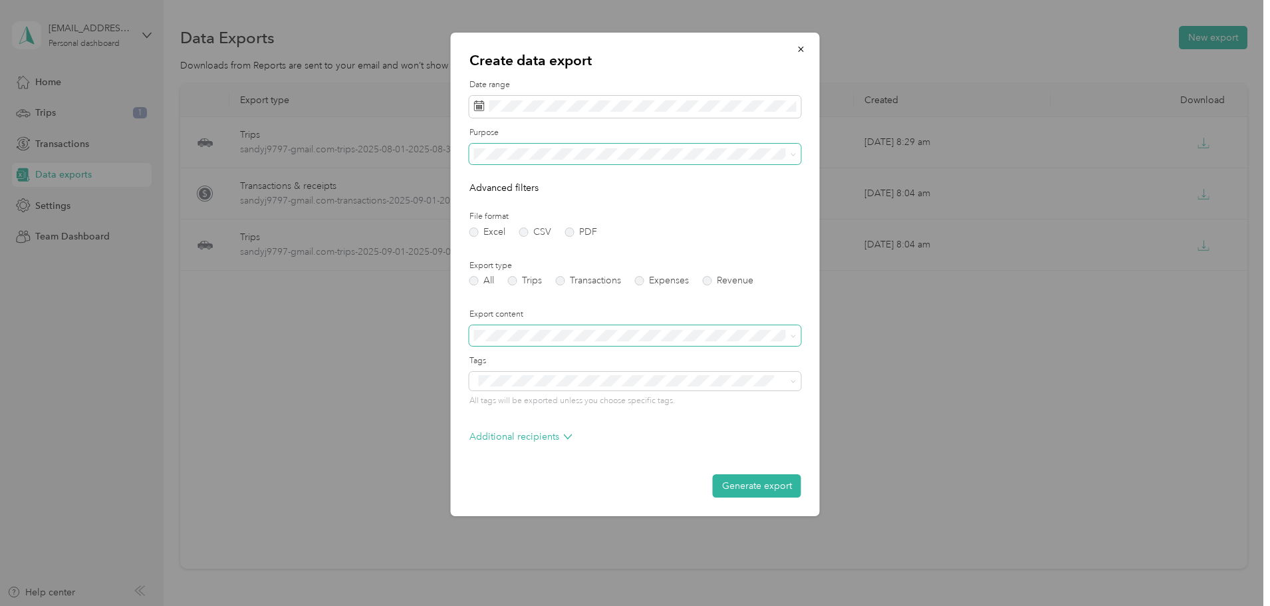
click at [793, 333] on icon at bounding box center [794, 336] width 6 height 6
click at [495, 358] on div "Summary only" at bounding box center [635, 353] width 313 height 14
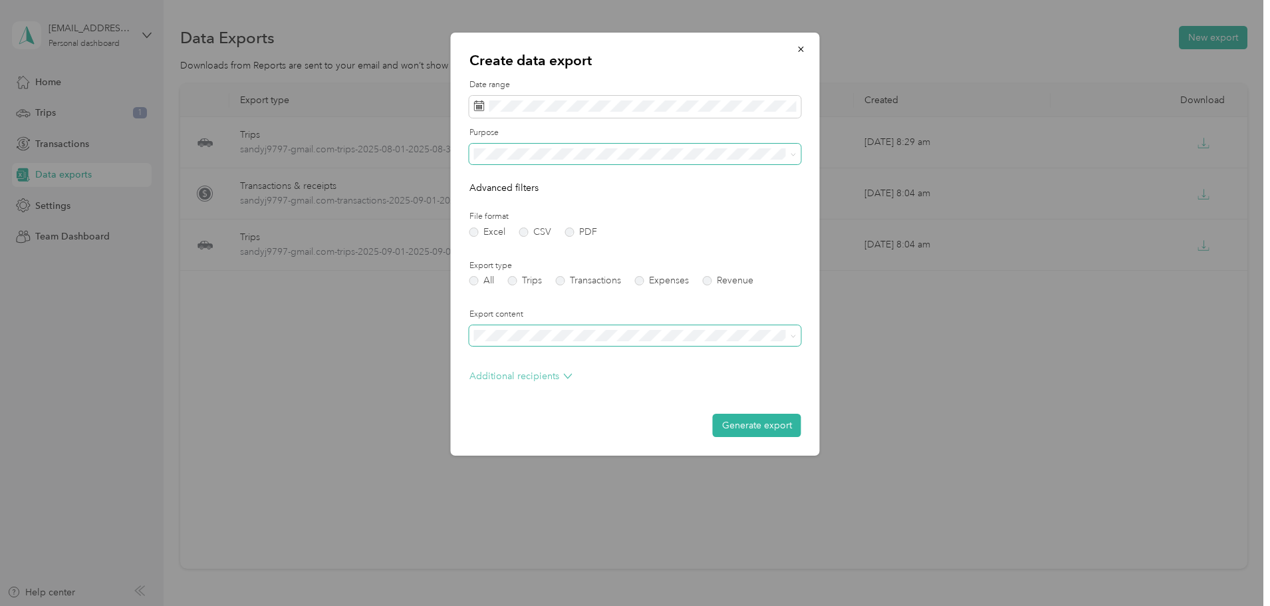
click at [539, 373] on p "Additional recipients" at bounding box center [520, 376] width 103 height 14
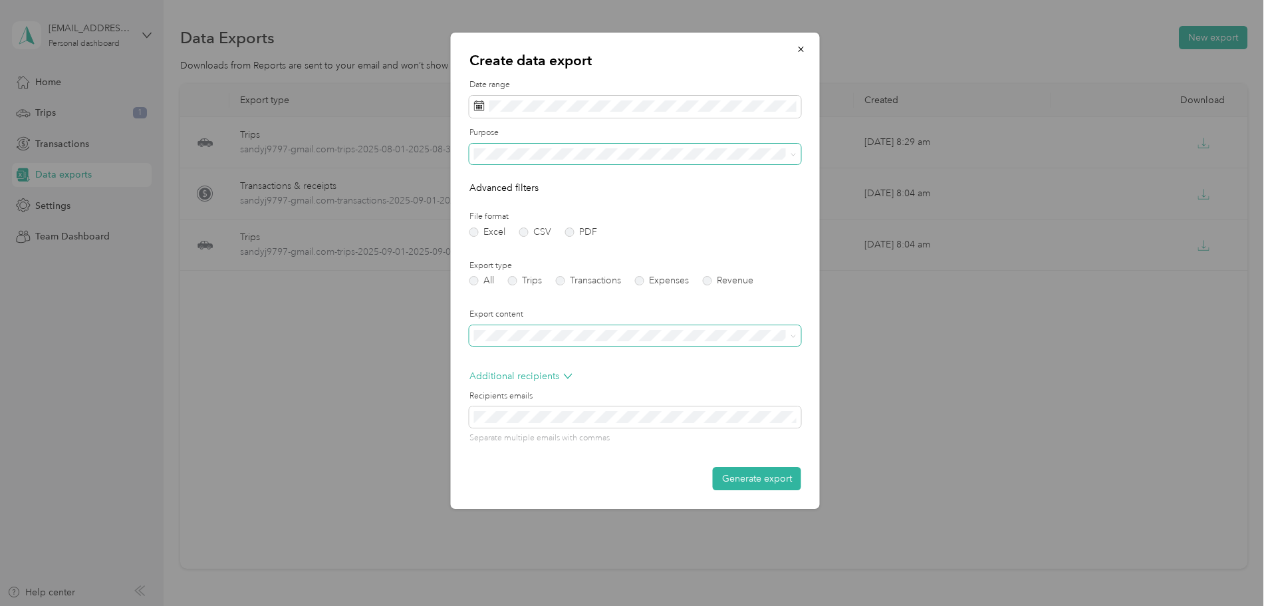
click at [898, 355] on div "Create data export Date range Purpose Advanced filters File format Excel CSV PD…" at bounding box center [819, 273] width 369 height 480
click at [757, 467] on button "Generate export" at bounding box center [757, 478] width 88 height 23
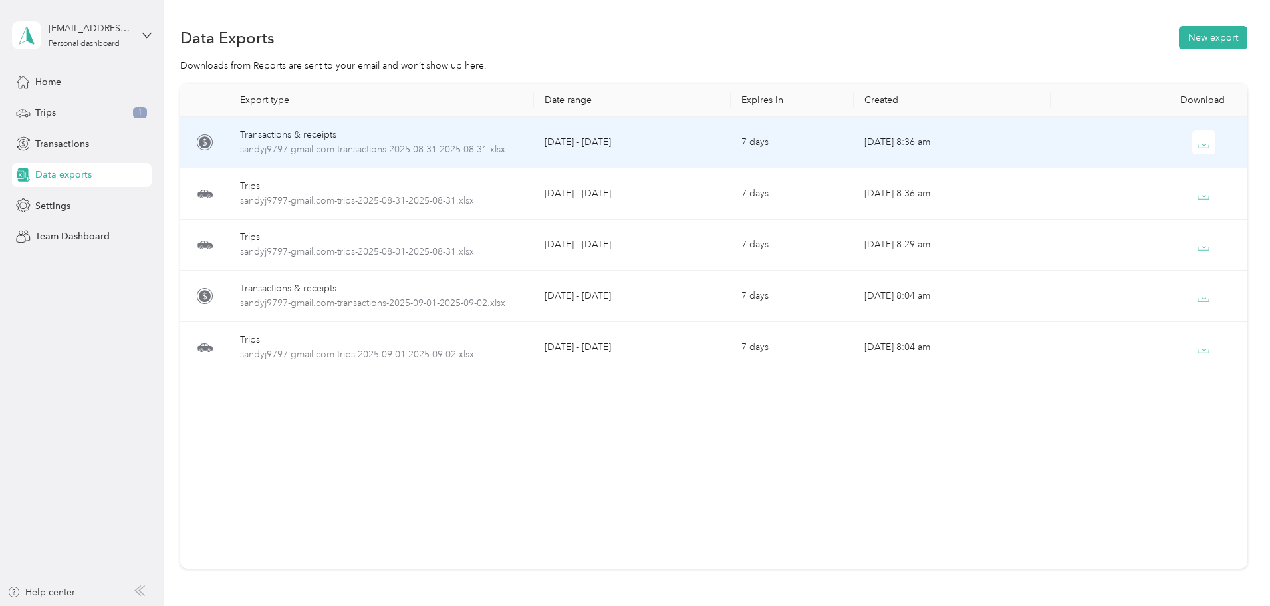
drag, startPoint x: 462, startPoint y: 142, endPoint x: 290, endPoint y: 136, distance: 172.3
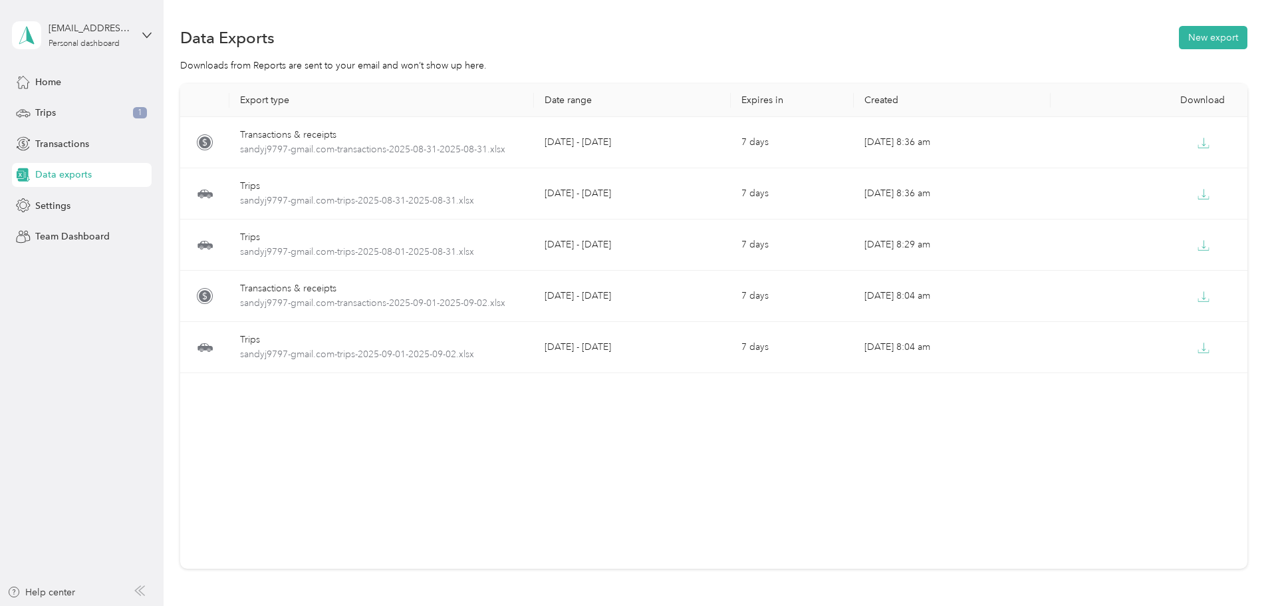
drag, startPoint x: 290, startPoint y: 136, endPoint x: 301, endPoint y: 435, distance: 299.4
click at [301, 435] on div "Export type Date range Expires in Created Download Transactions & receipts sand…" at bounding box center [713, 326] width 1067 height 485
click at [1179, 31] on button "New export" at bounding box center [1213, 37] width 68 height 23
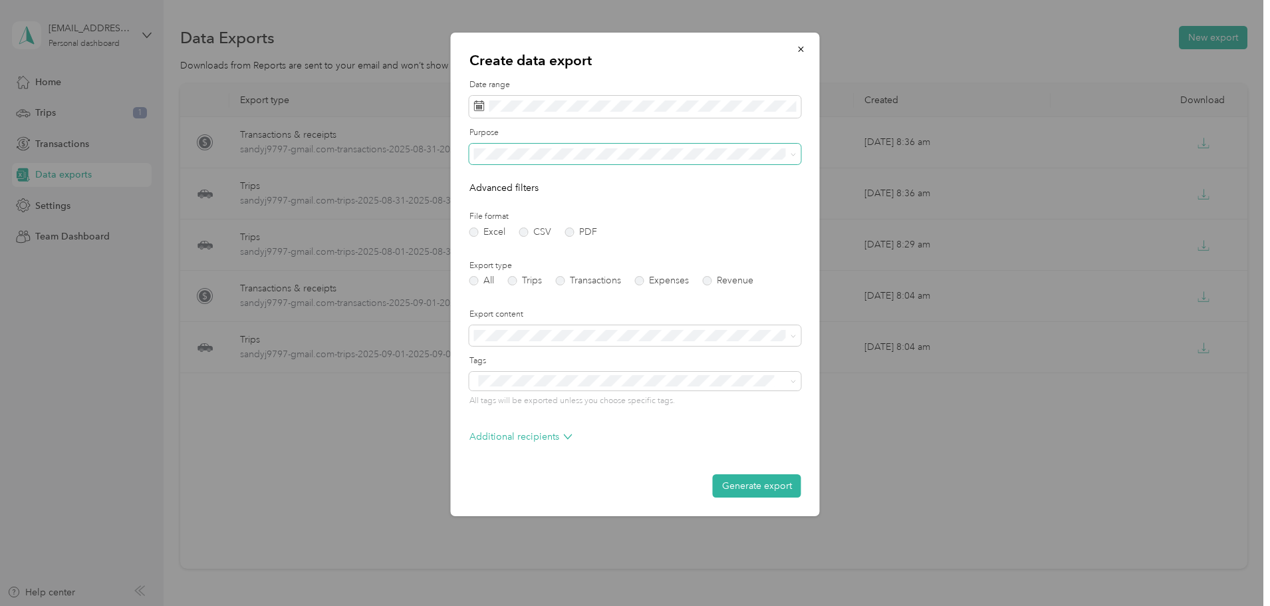
click at [793, 153] on icon at bounding box center [794, 155] width 6 height 6
click at [487, 191] on li "Work" at bounding box center [635, 195] width 332 height 23
click at [491, 178] on icon at bounding box center [492, 182] width 13 height 13
click at [570, 226] on div "1" at bounding box center [572, 229] width 17 height 17
click at [487, 327] on div "31" at bounding box center [487, 333] width 17 height 17
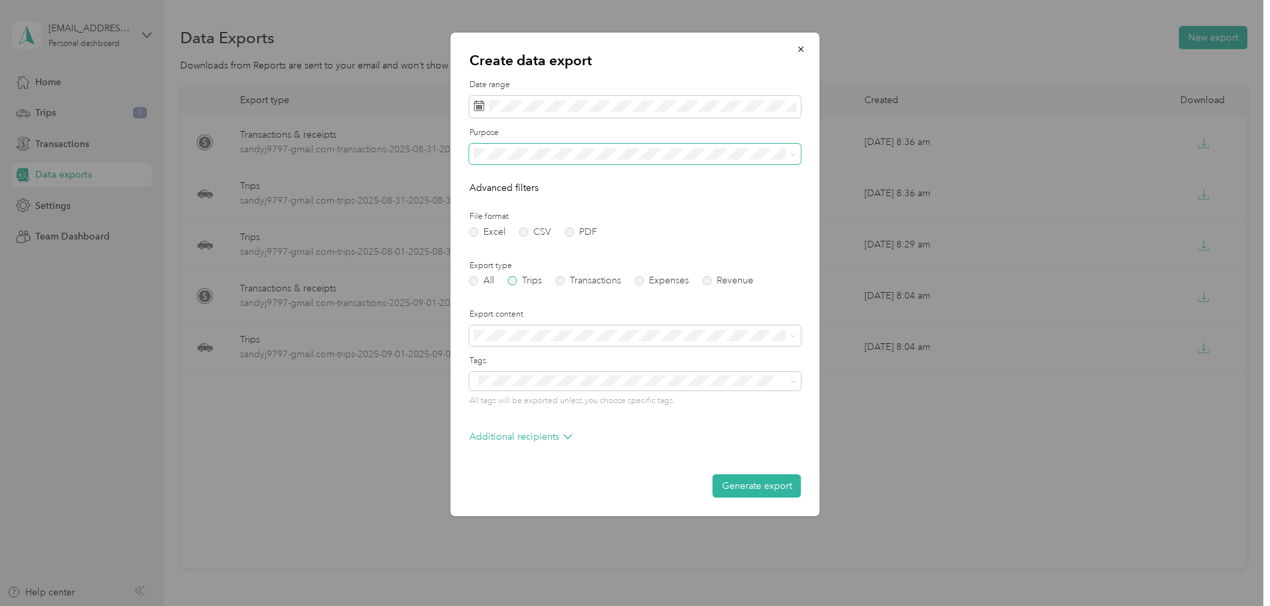
click at [515, 279] on label "Trips" at bounding box center [525, 280] width 34 height 9
click at [752, 483] on button "Generate export" at bounding box center [757, 485] width 88 height 23
